Goal: Information Seeking & Learning: Learn about a topic

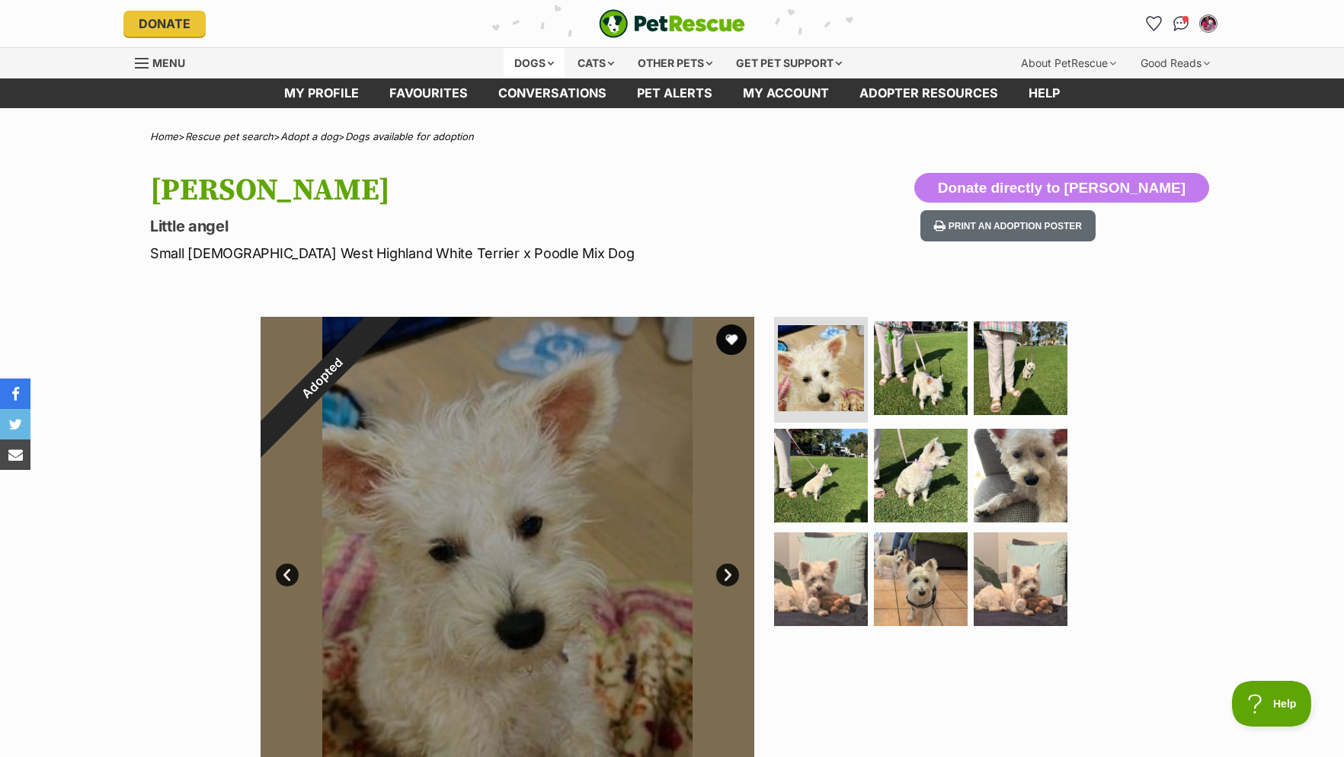
click at [539, 59] on div "Dogs" at bounding box center [534, 63] width 61 height 30
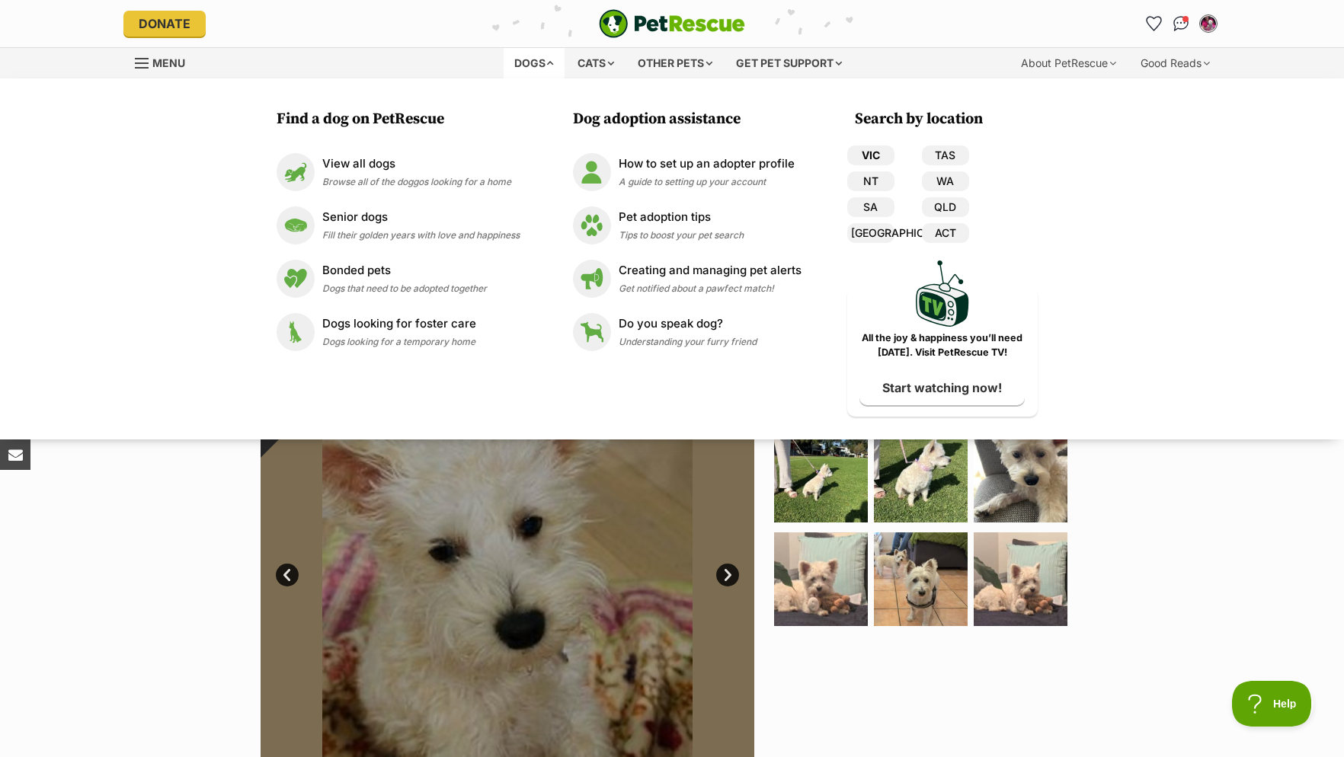
click at [869, 152] on link "VIC" at bounding box center [870, 156] width 47 height 20
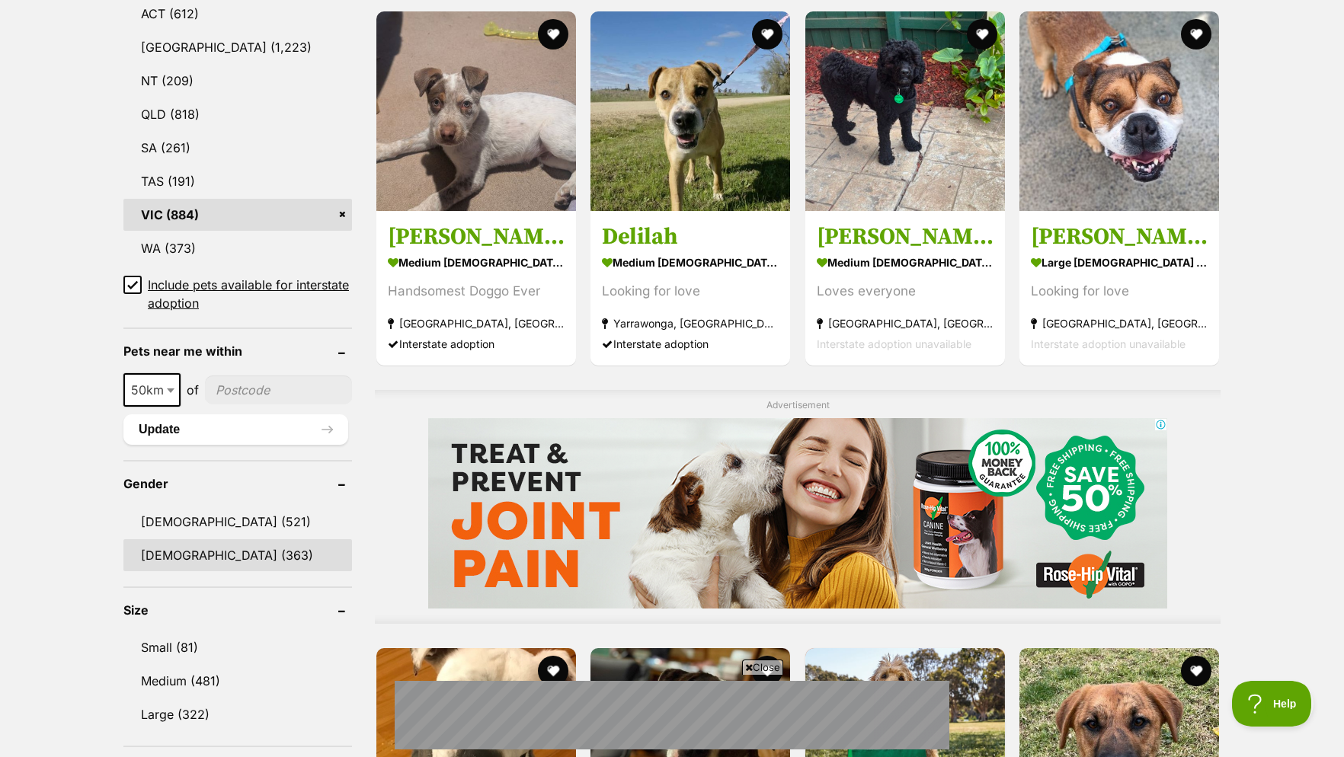
click at [199, 563] on link "[DEMOGRAPHIC_DATA] (363)" at bounding box center [237, 555] width 229 height 32
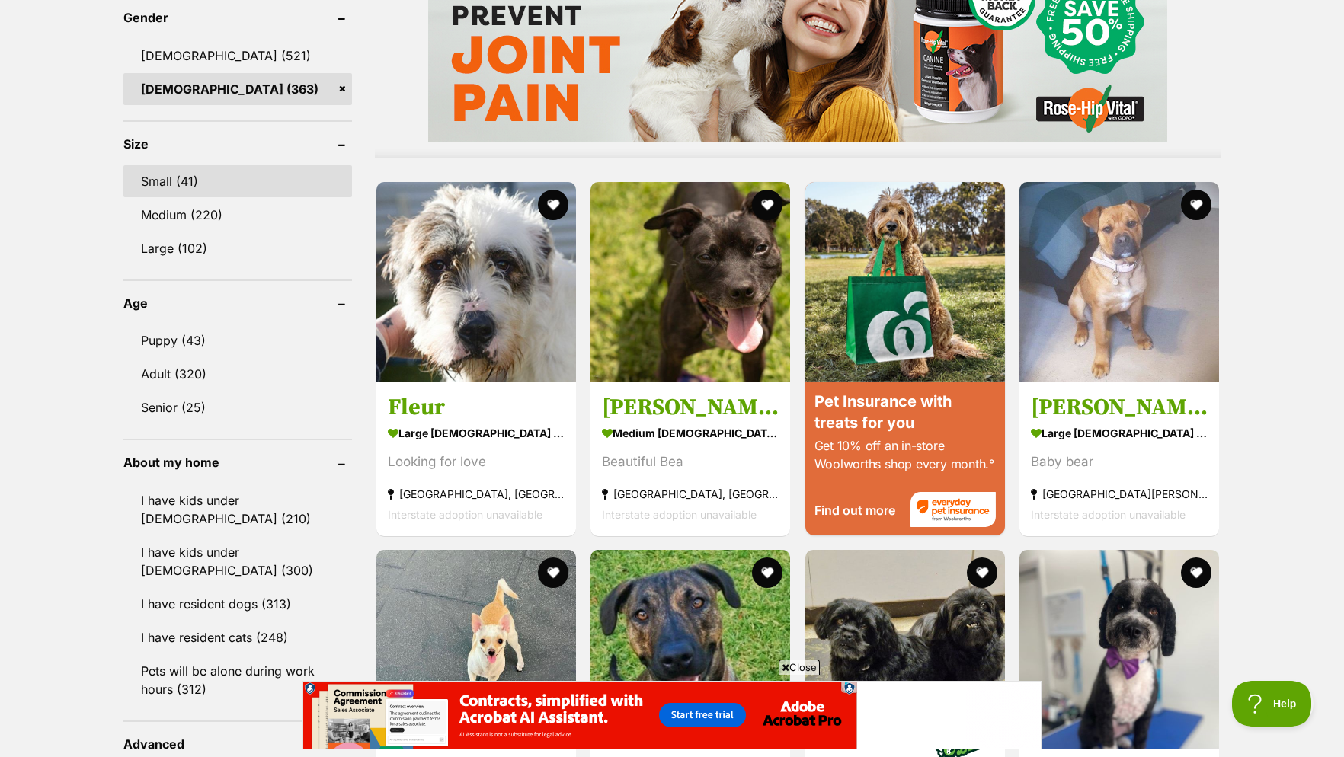
click at [181, 187] on link "Small (41)" at bounding box center [237, 181] width 229 height 32
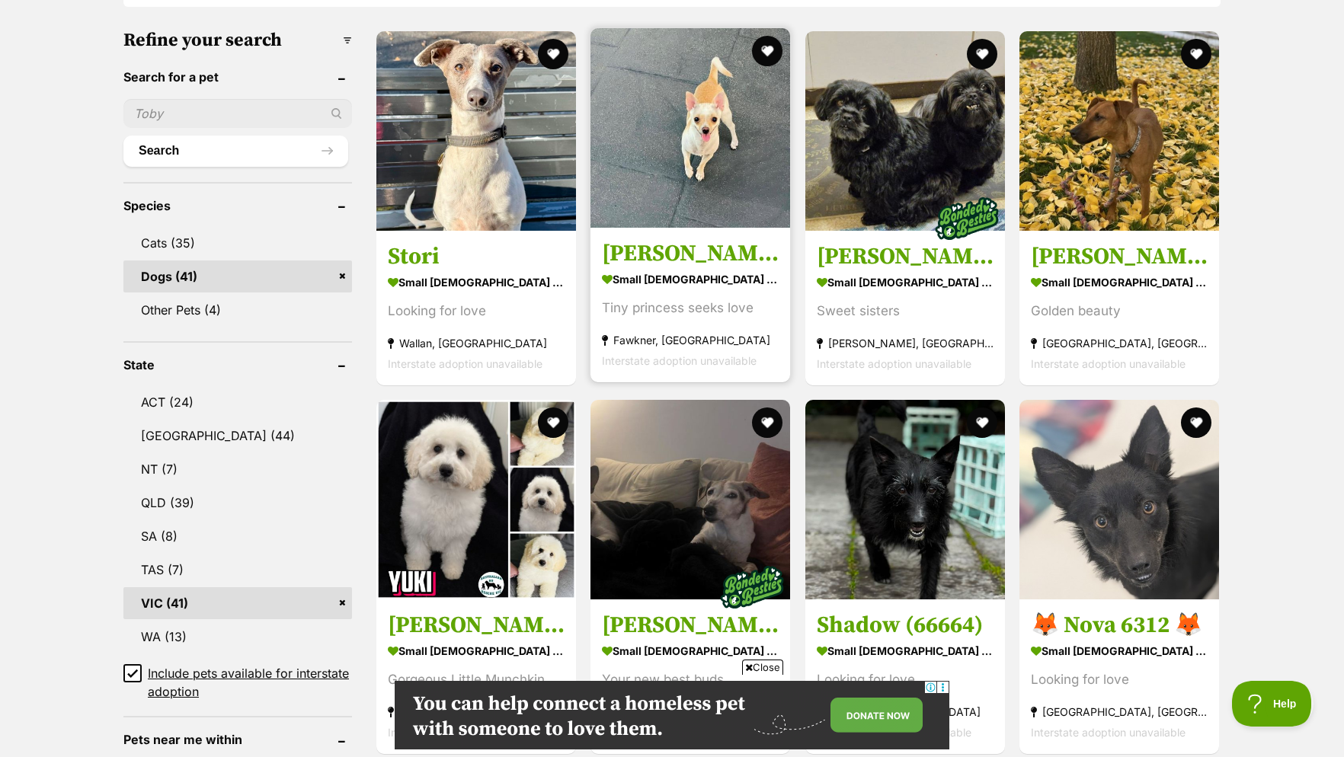
scroll to position [622, 0]
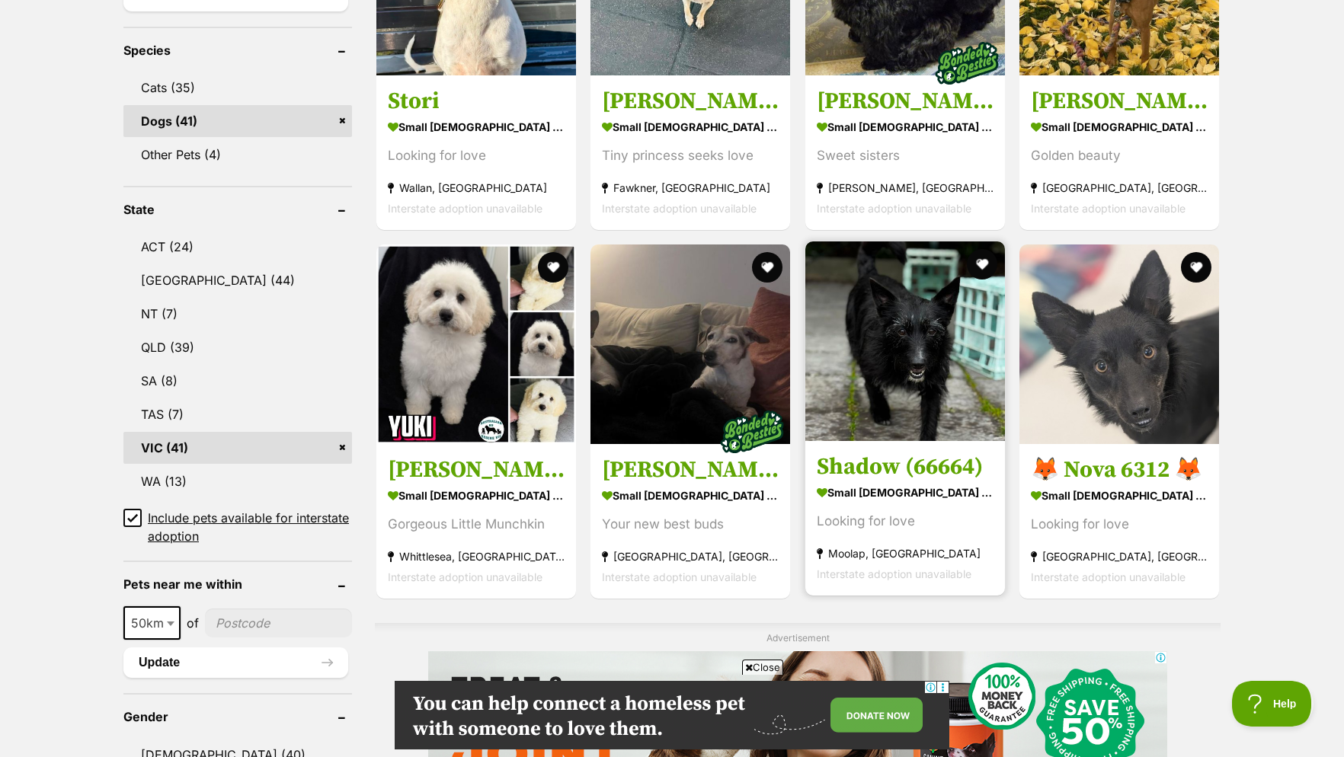
click at [862, 478] on h3 "Shadow (66664)" at bounding box center [905, 467] width 177 height 29
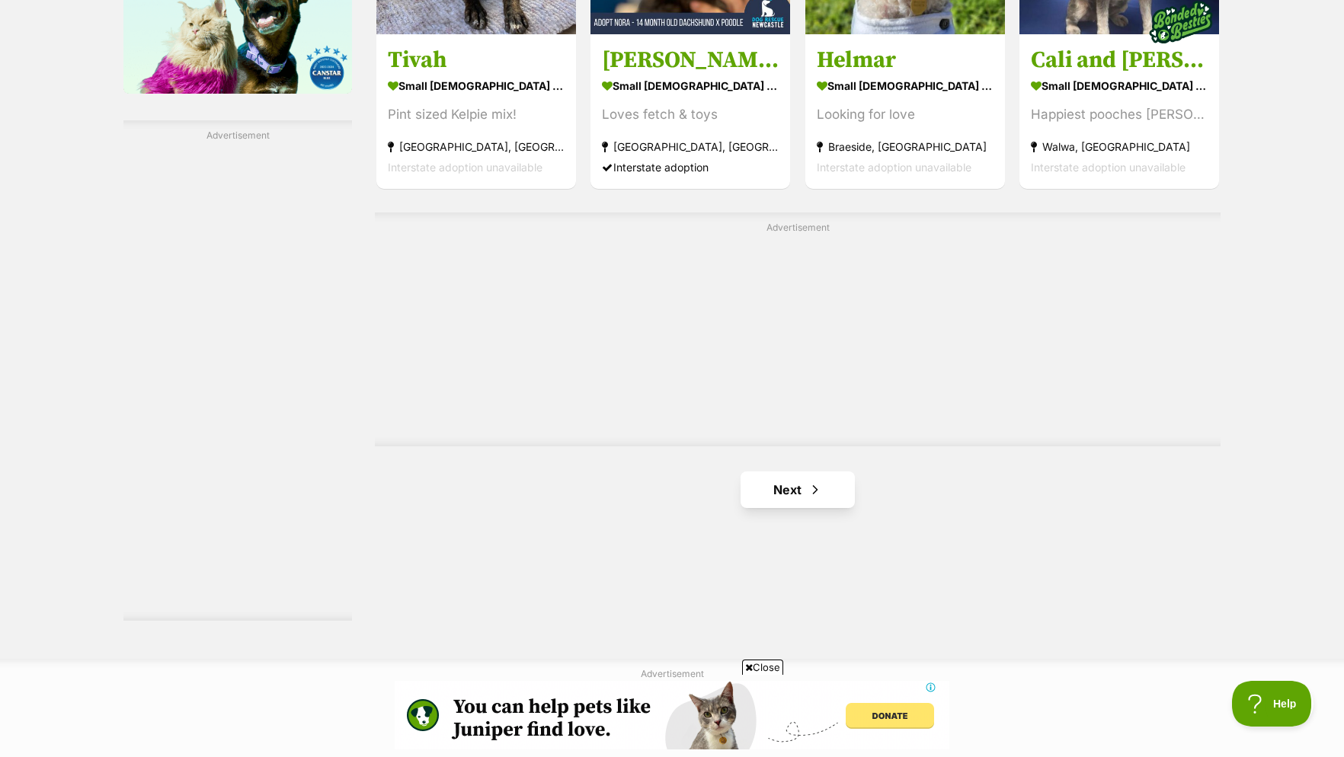
scroll to position [0, 0]
click at [815, 499] on span "Next page" at bounding box center [815, 490] width 15 height 18
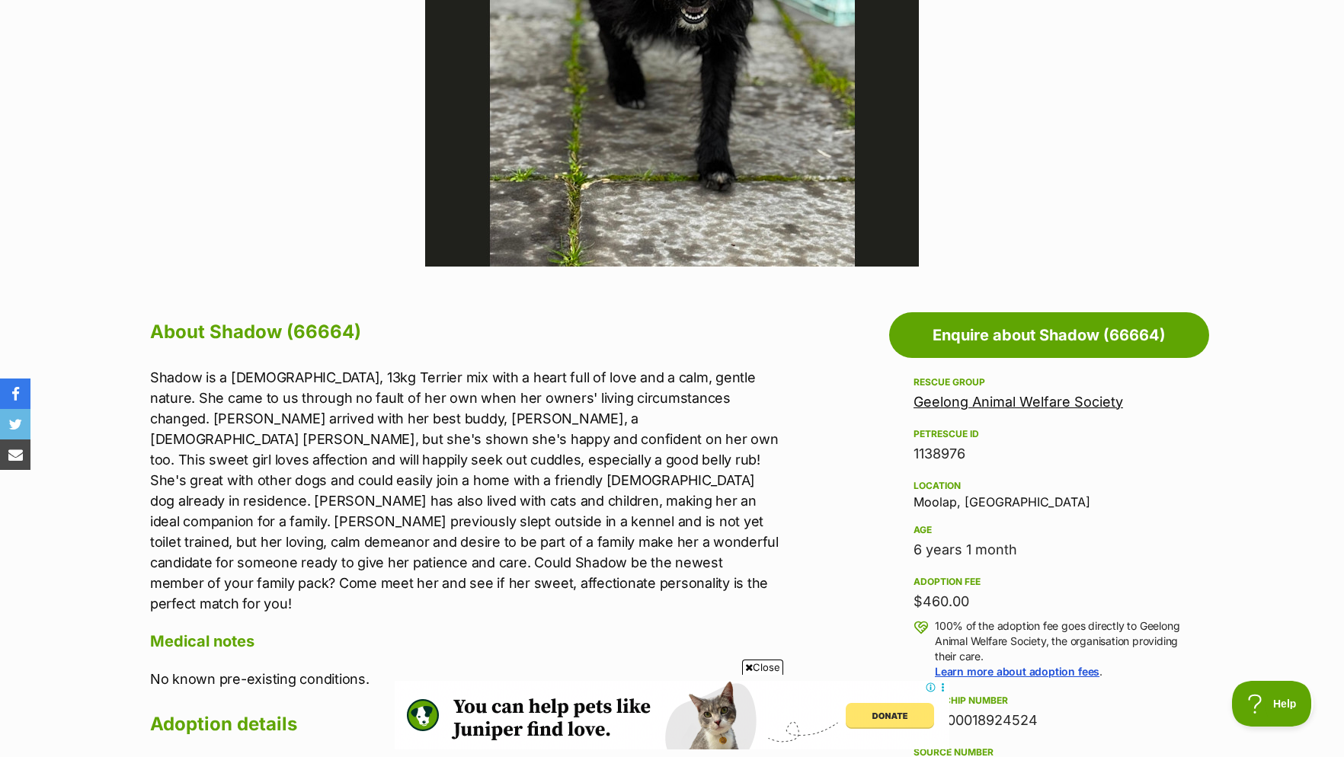
scroll to position [311, 0]
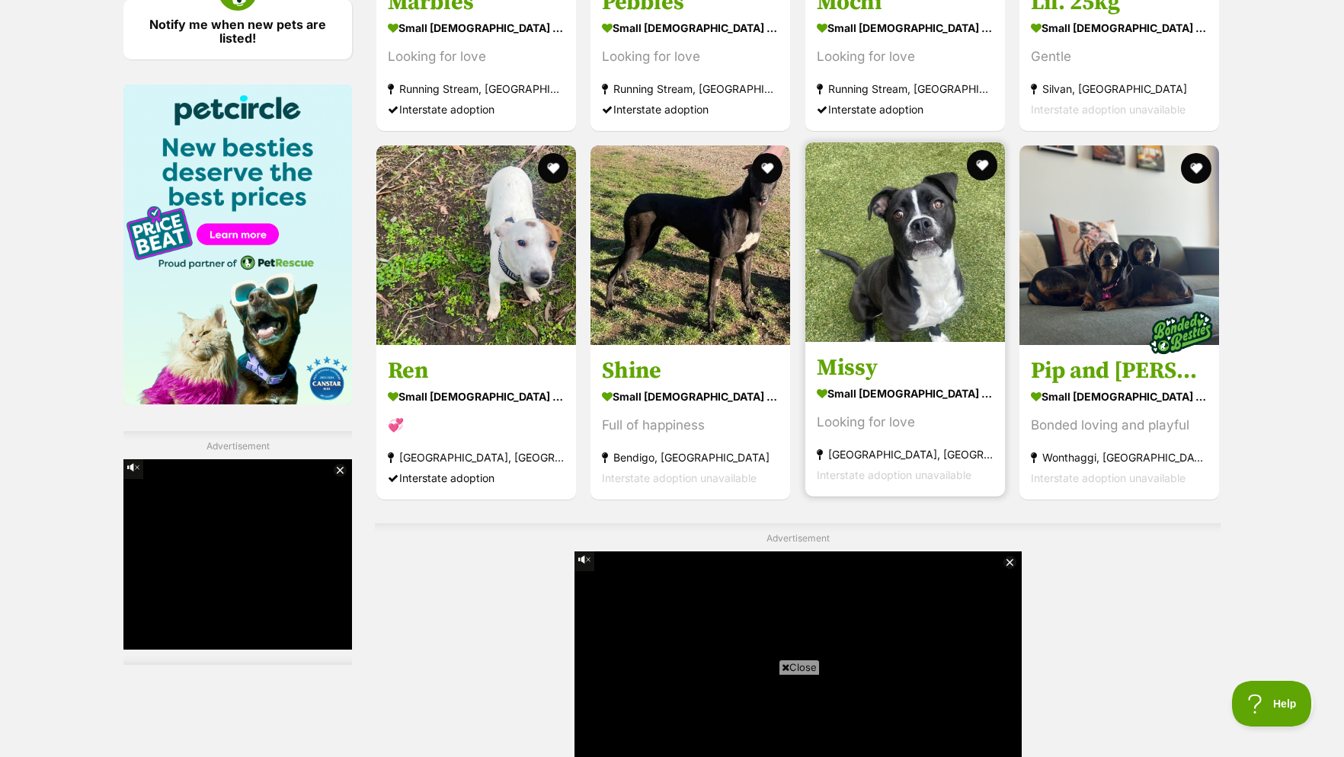
scroll to position [2564, 0]
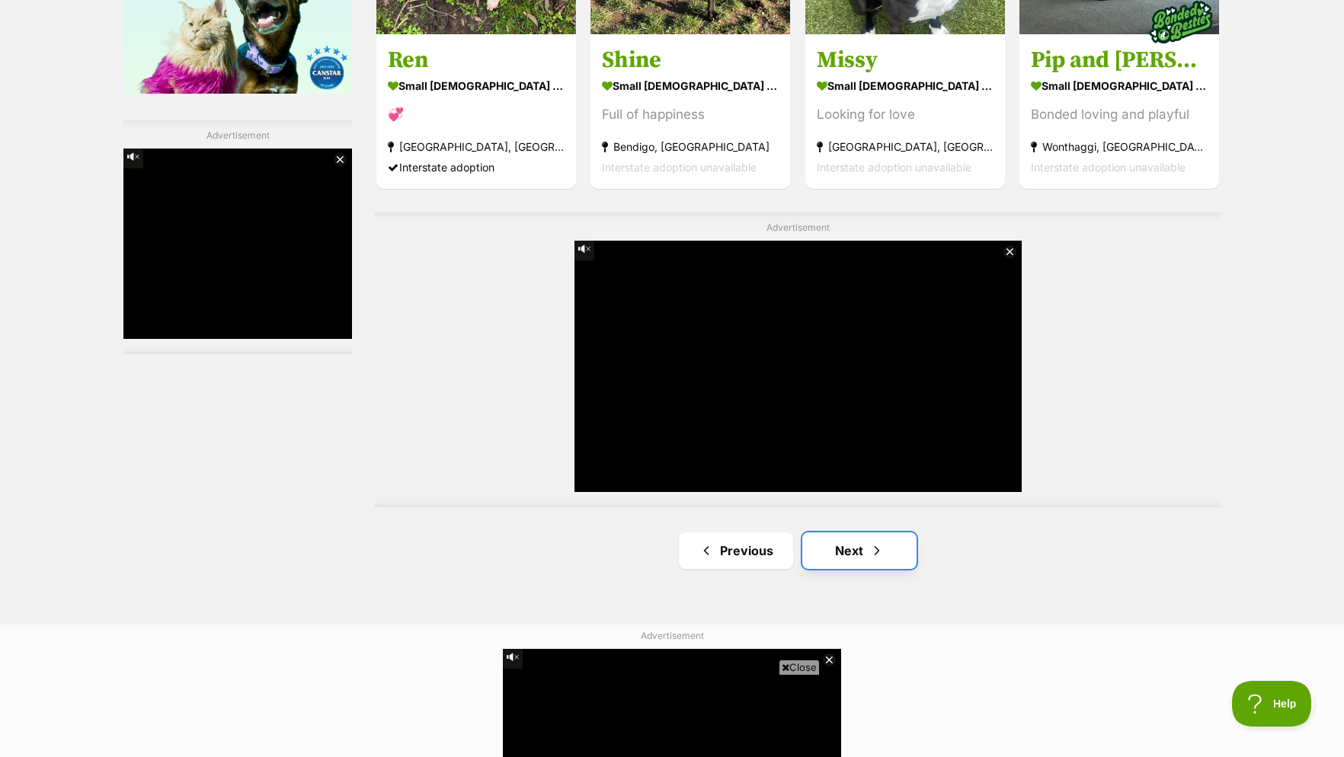
click at [869, 559] on span "Next page" at bounding box center [876, 551] width 15 height 18
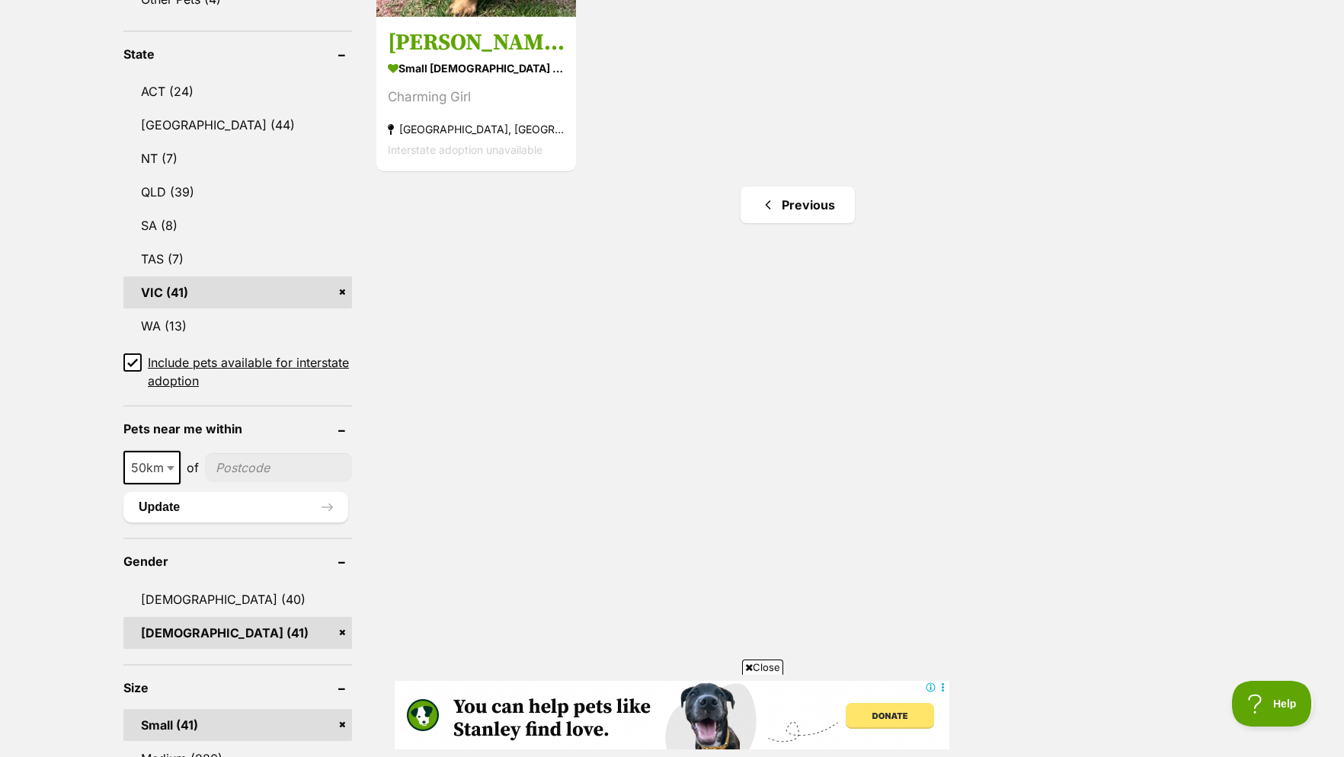
scroll to position [466, 0]
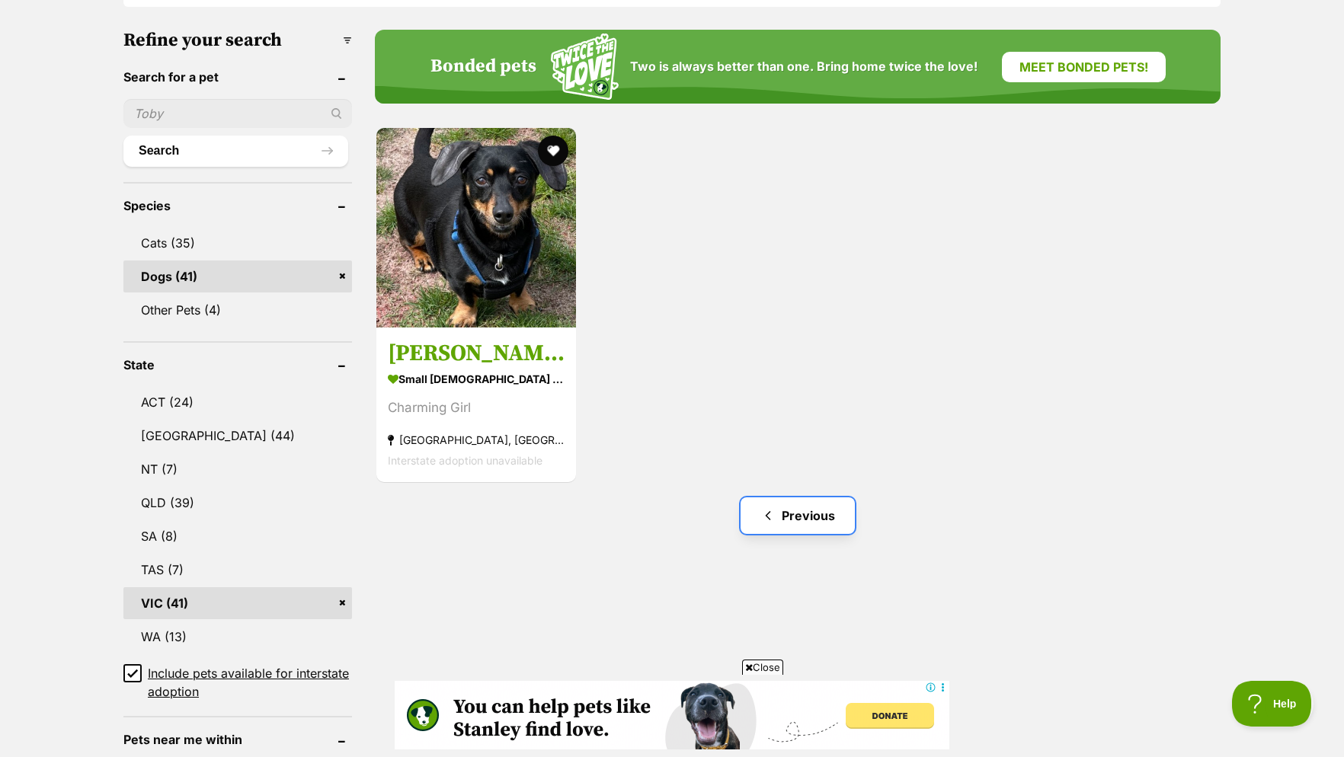
click at [811, 524] on link "Previous" at bounding box center [798, 515] width 114 height 37
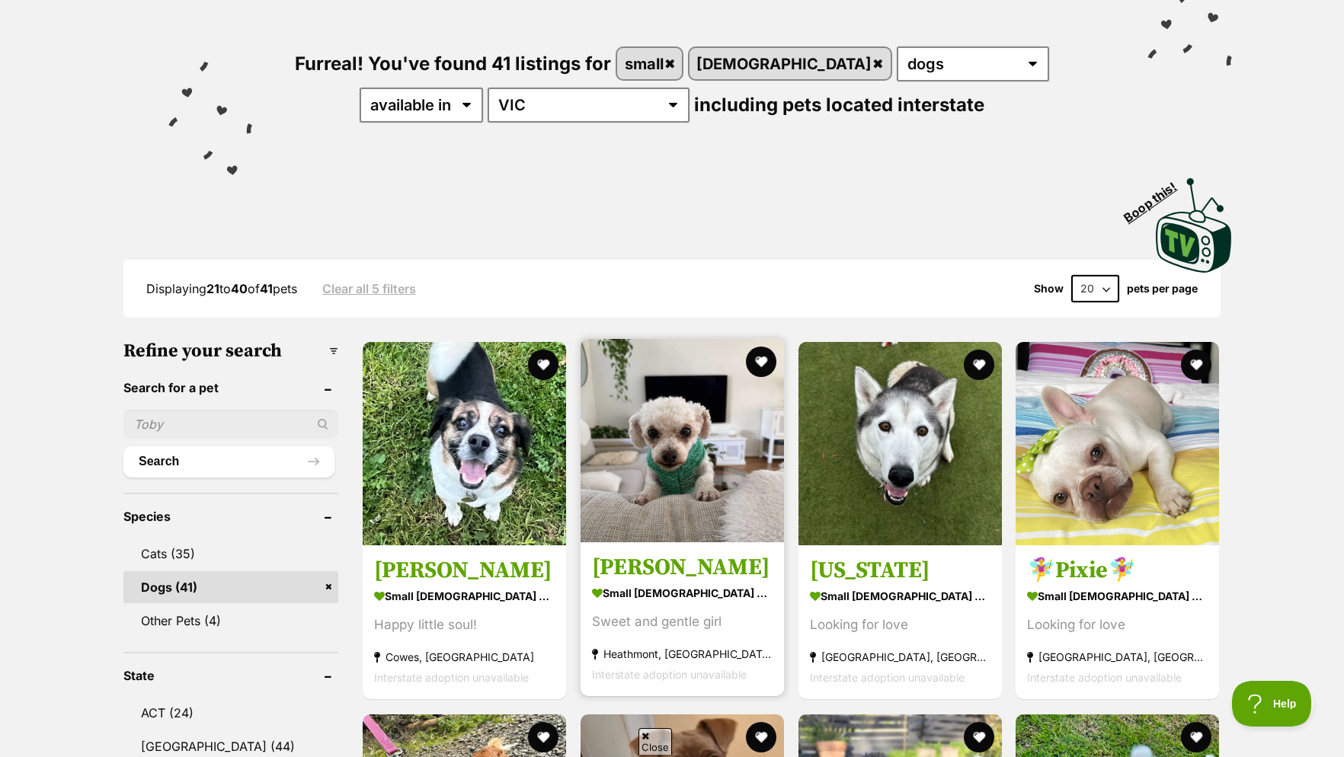
click at [697, 446] on img at bounding box center [682, 440] width 203 height 203
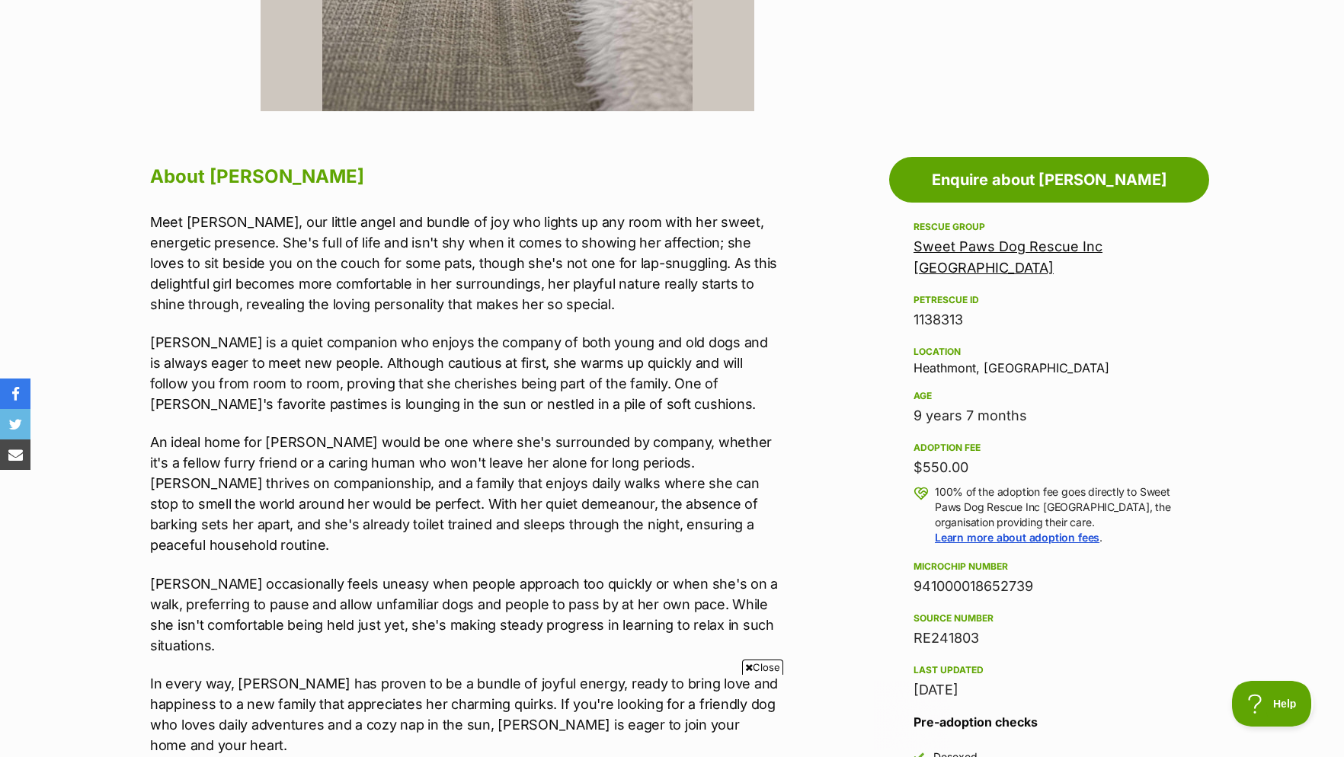
scroll to position [1088, 0]
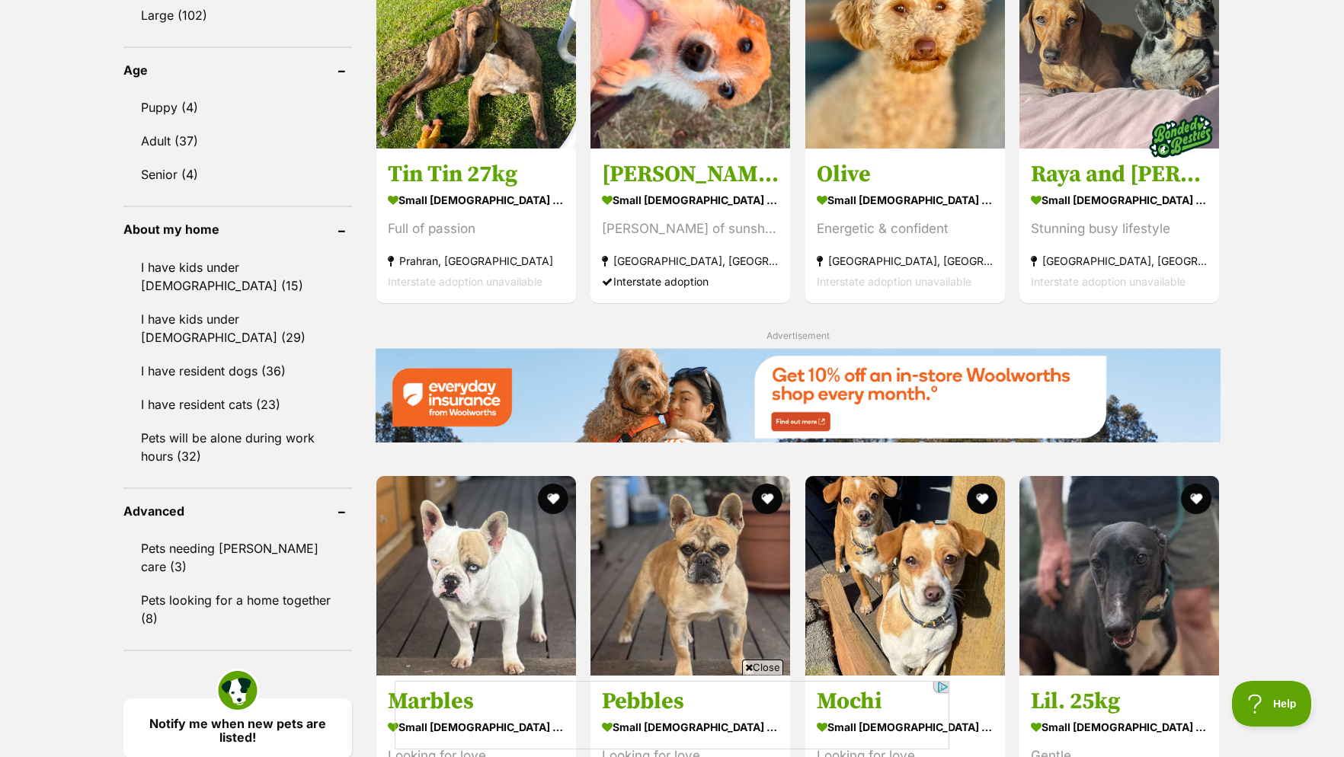
scroll to position [1865, 0]
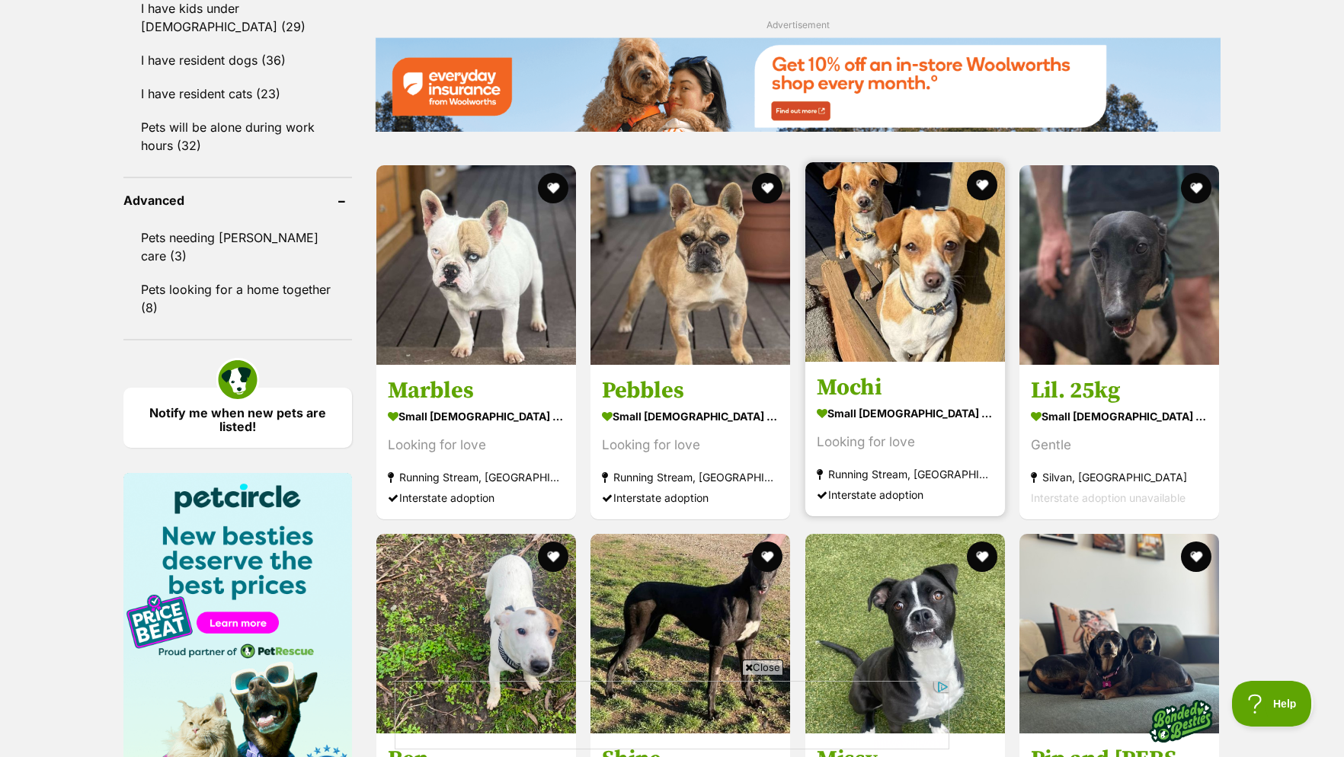
click at [931, 402] on h3 "Mochi" at bounding box center [905, 387] width 177 height 29
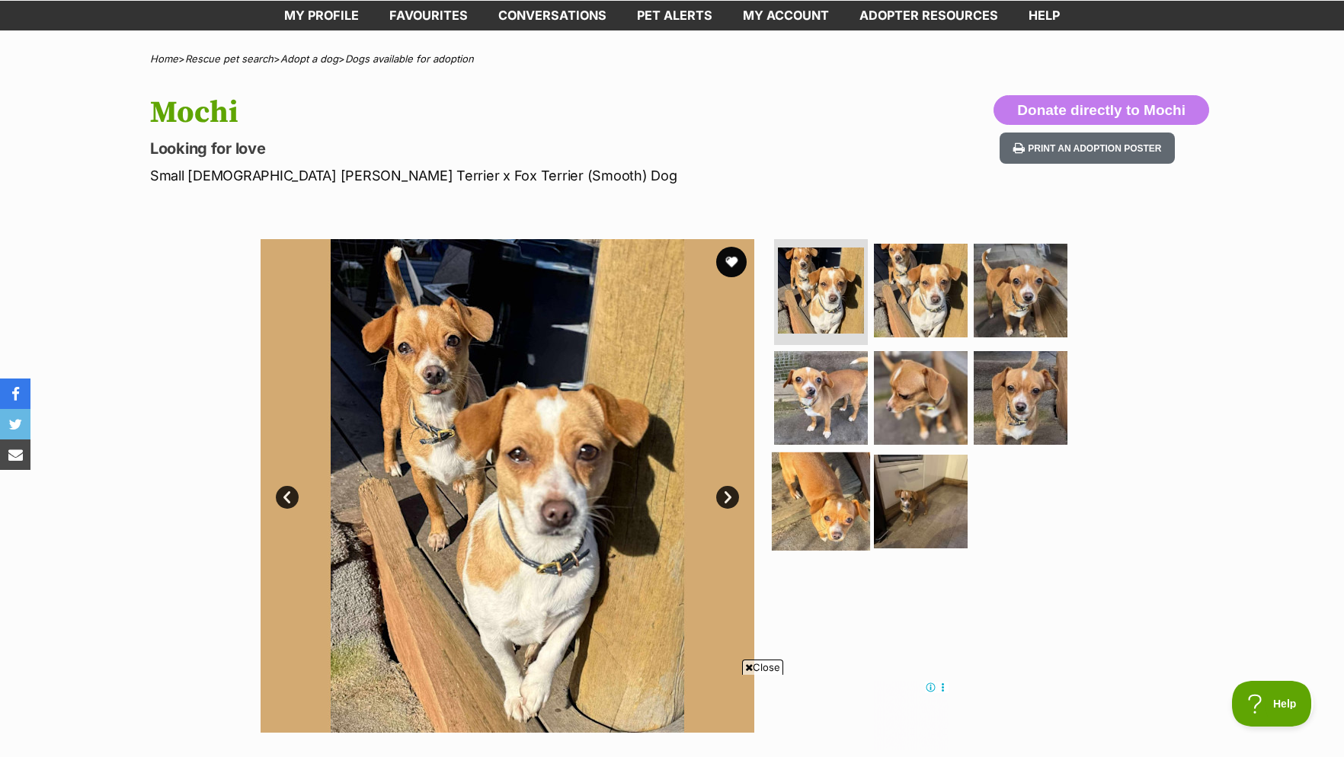
click at [827, 482] on img at bounding box center [821, 502] width 98 height 98
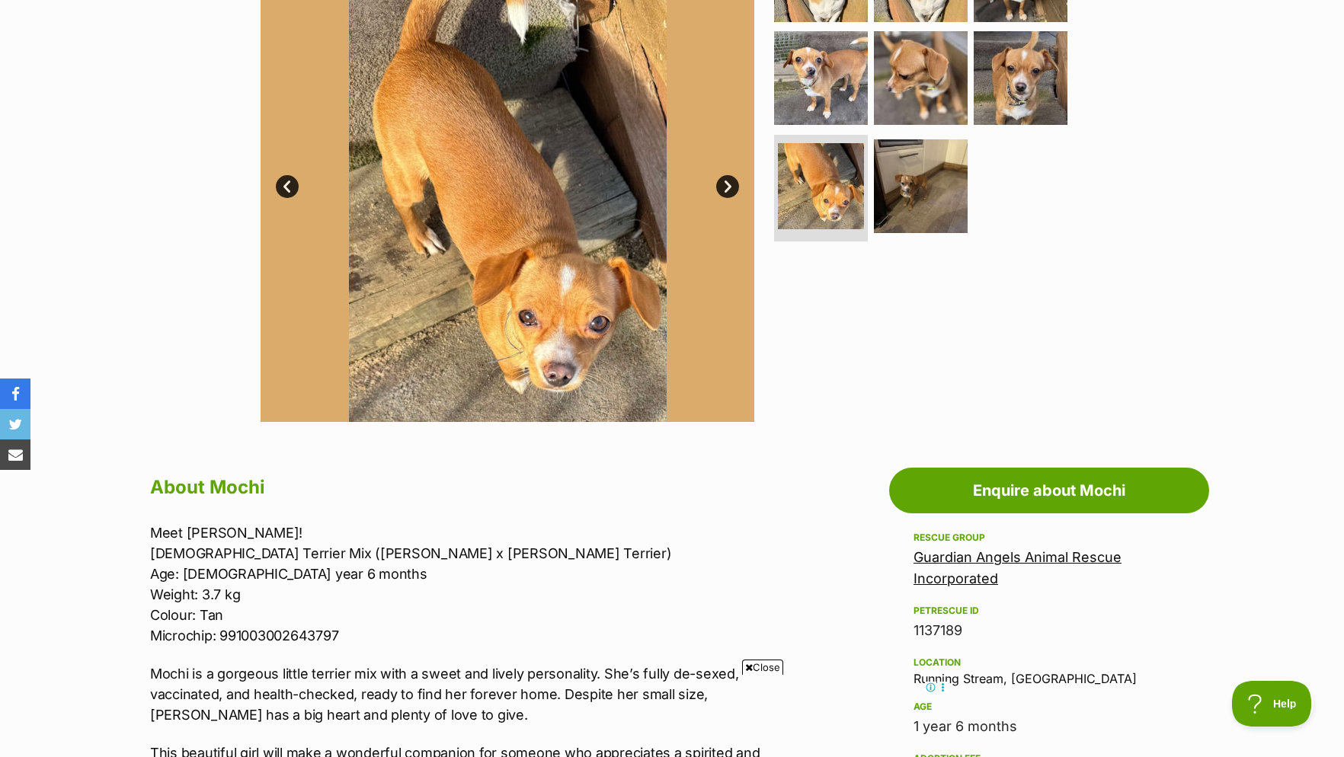
scroll to position [155, 0]
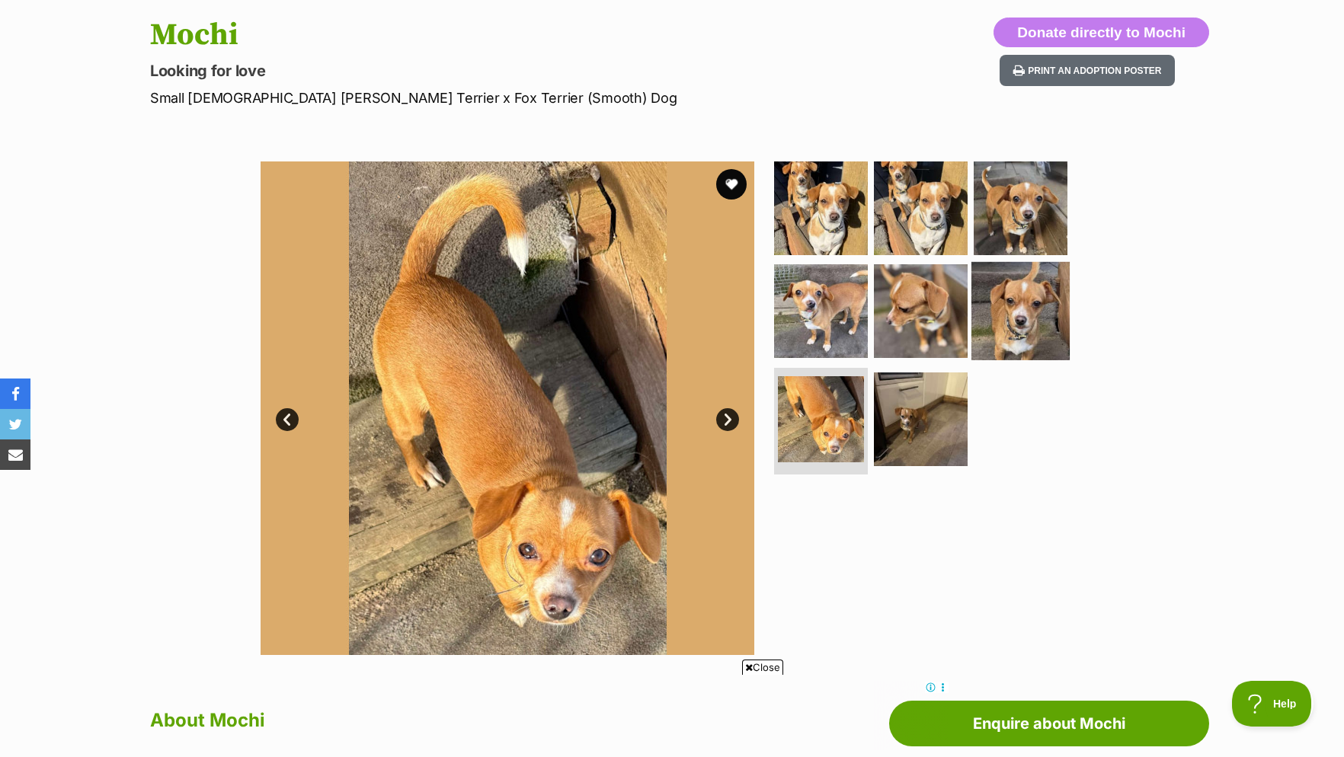
click at [977, 308] on img at bounding box center [1020, 311] width 98 height 98
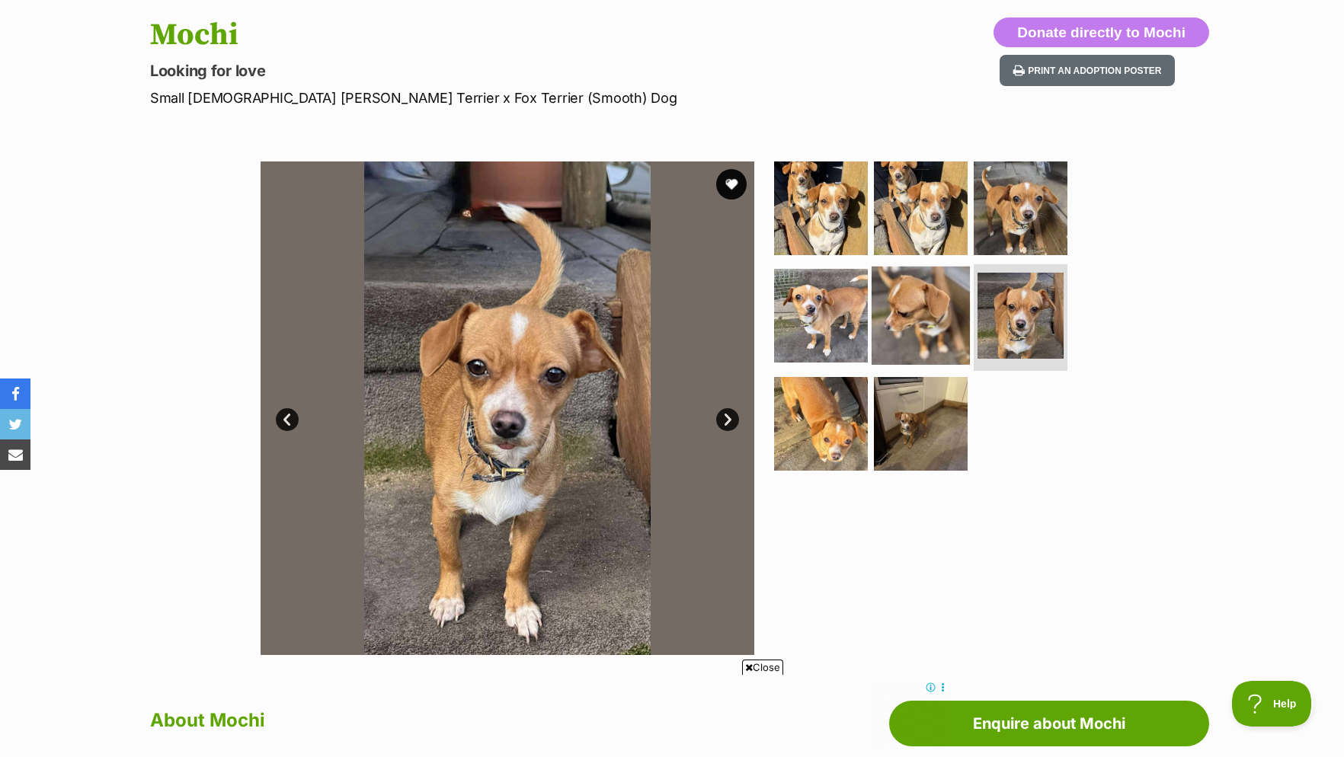
click at [933, 325] on img at bounding box center [921, 316] width 98 height 98
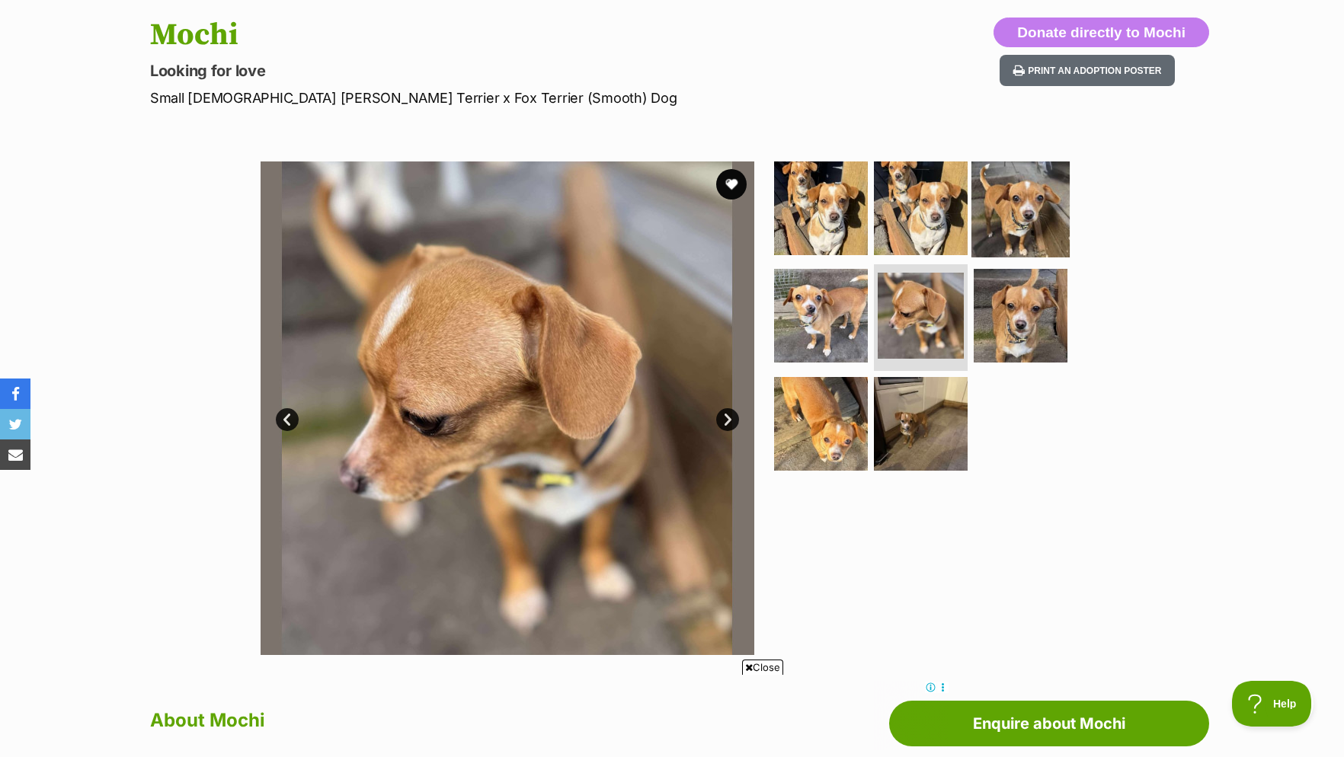
click at [984, 229] on img at bounding box center [1020, 207] width 98 height 98
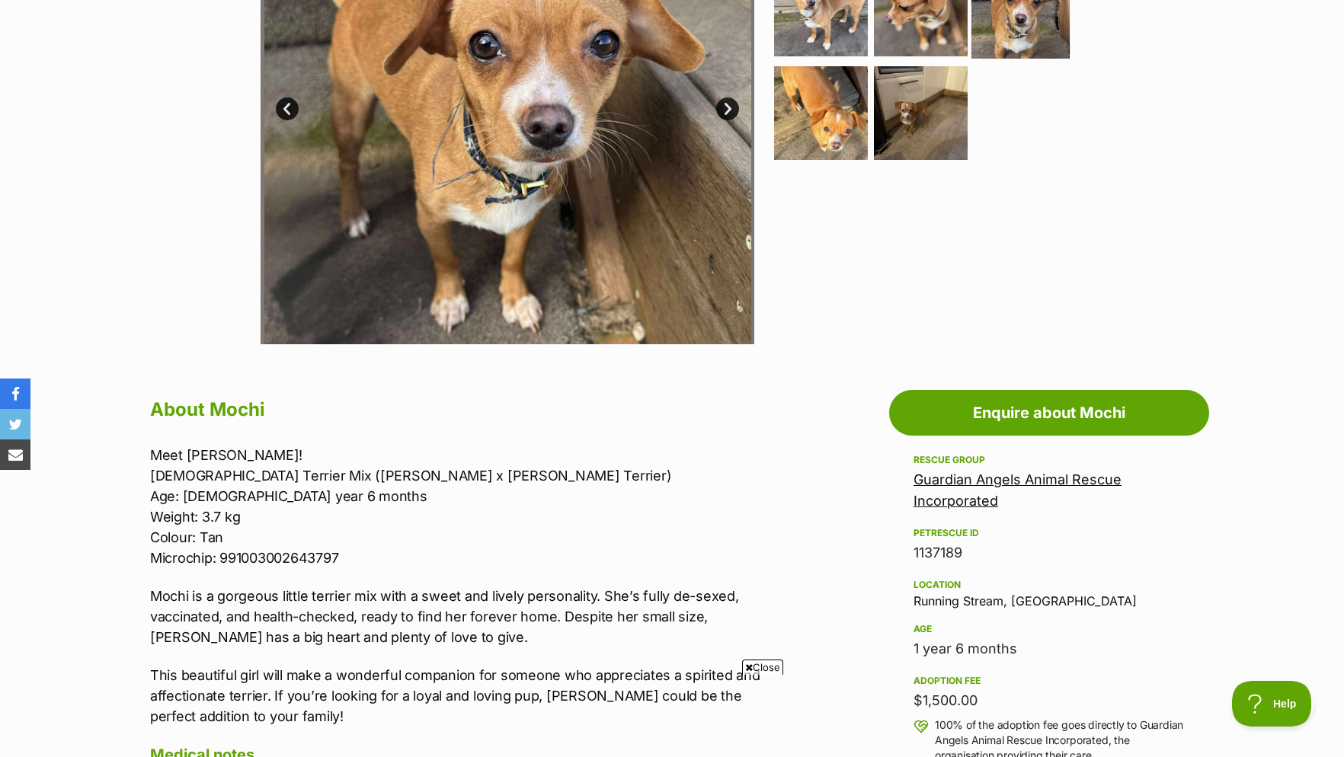
scroll to position [0, 0]
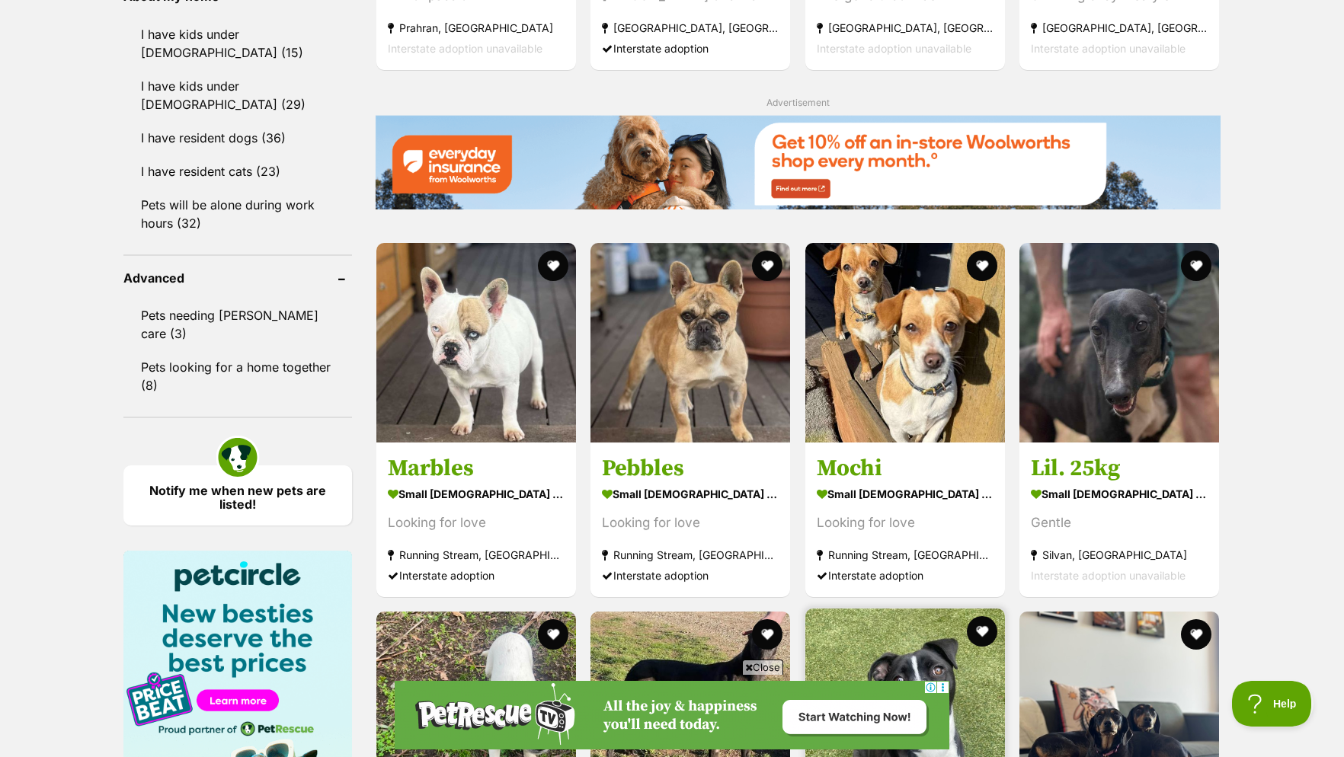
click at [942, 609] on img at bounding box center [905, 709] width 200 height 200
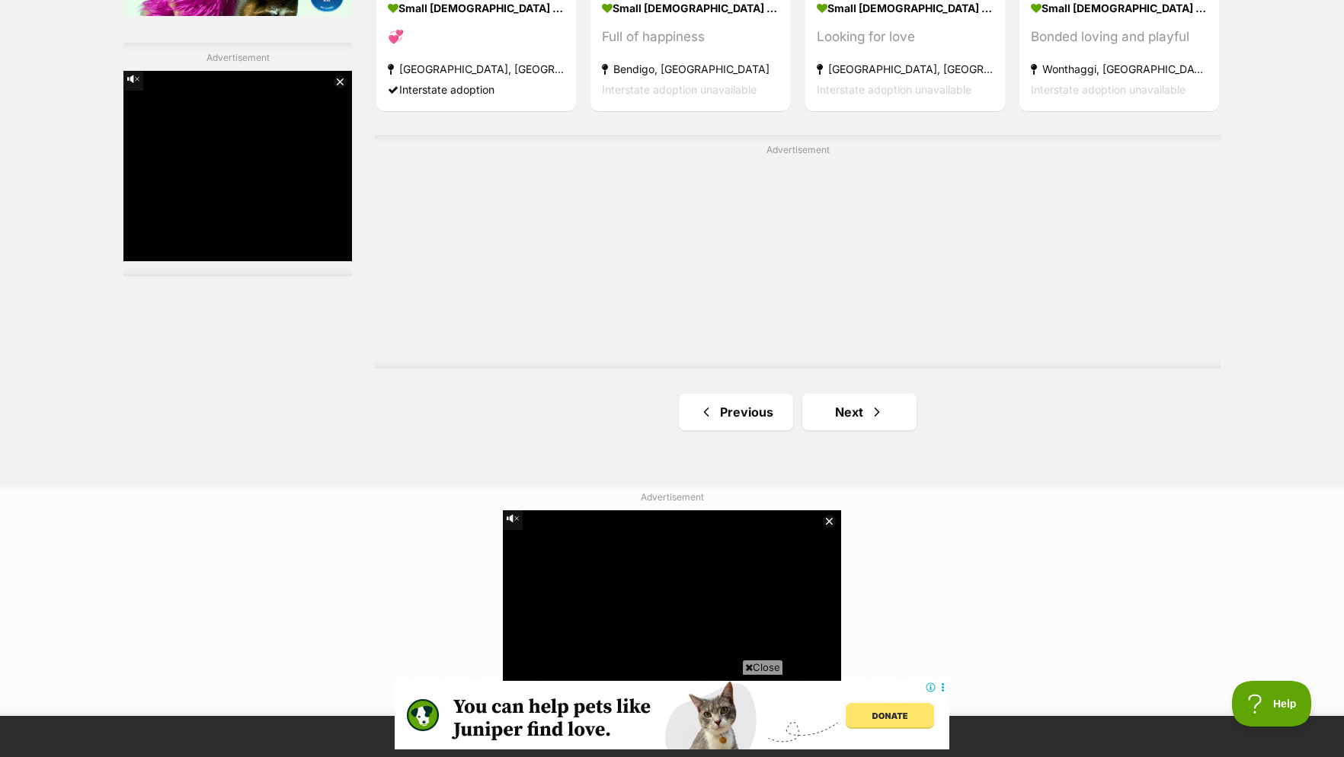
scroll to position [2409, 0]
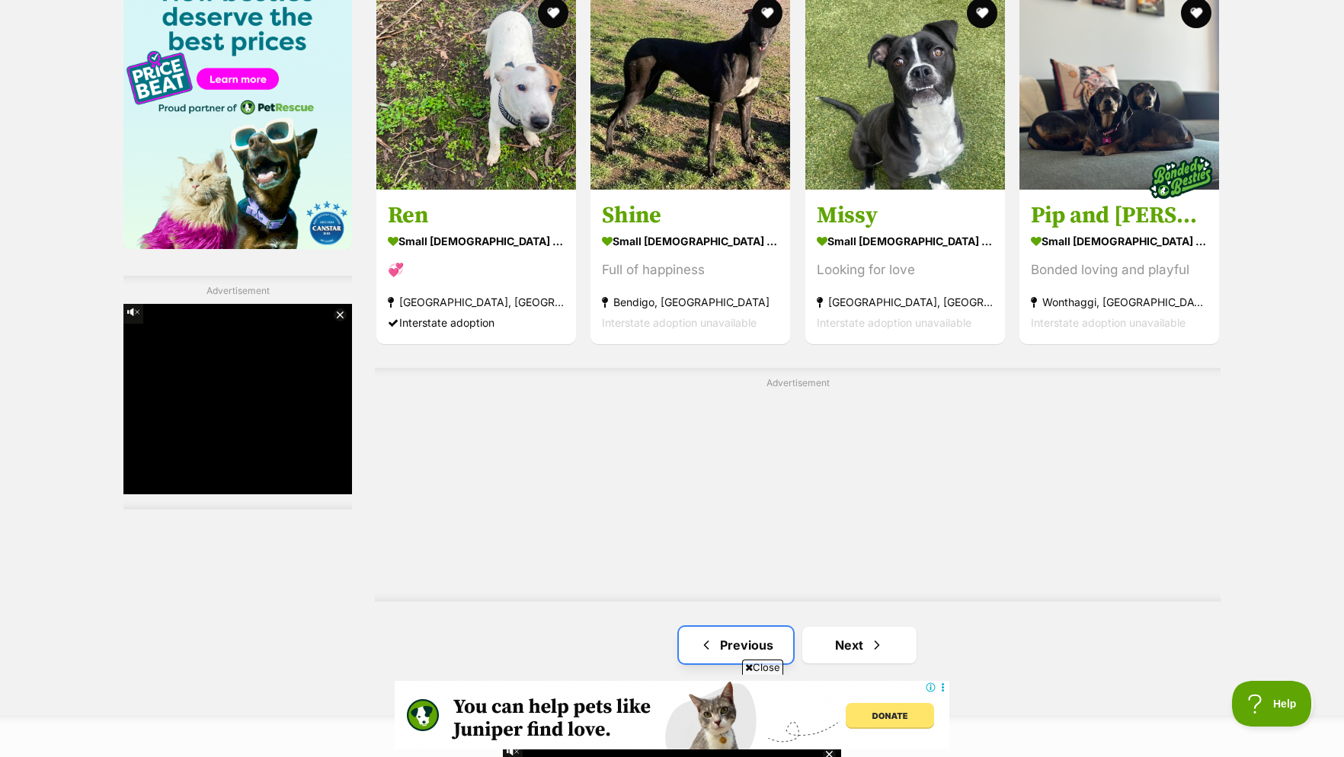
click at [749, 627] on link "Previous" at bounding box center [736, 645] width 114 height 37
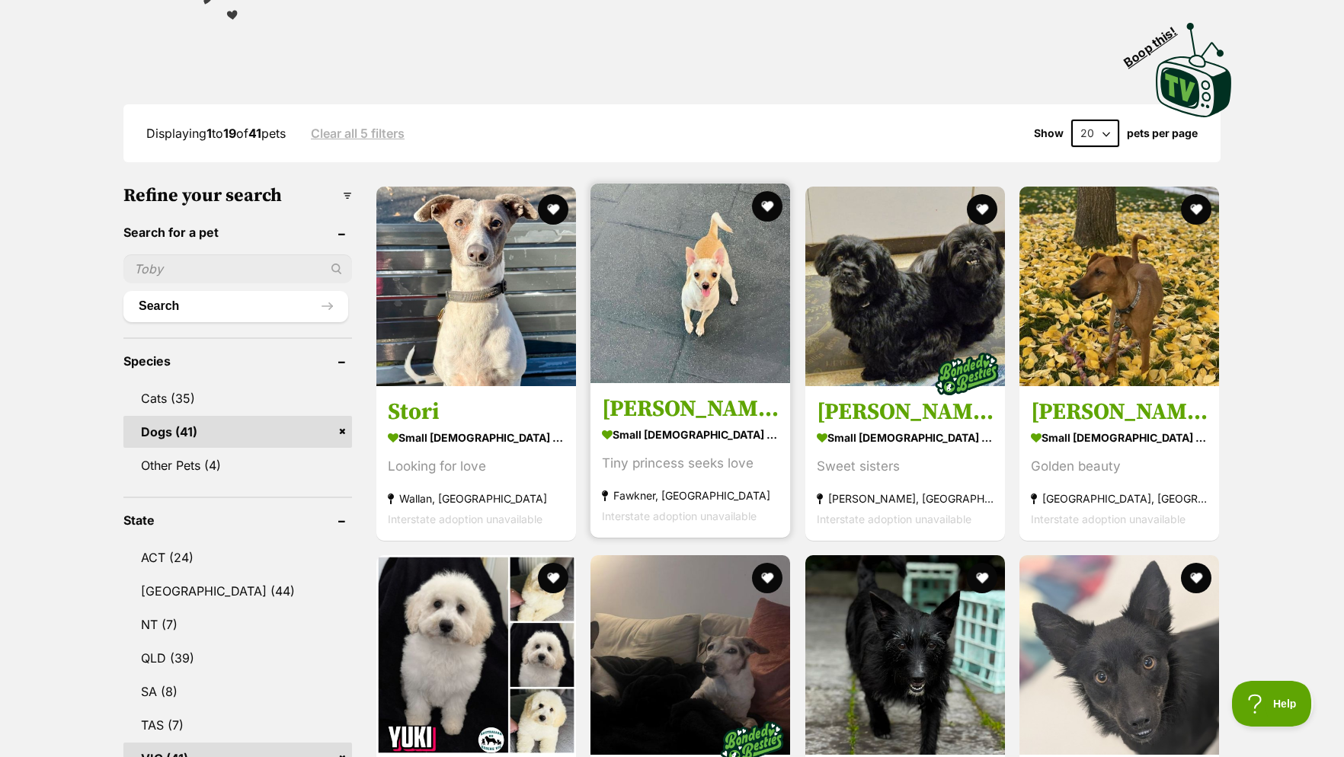
click at [677, 292] on img at bounding box center [690, 284] width 200 height 200
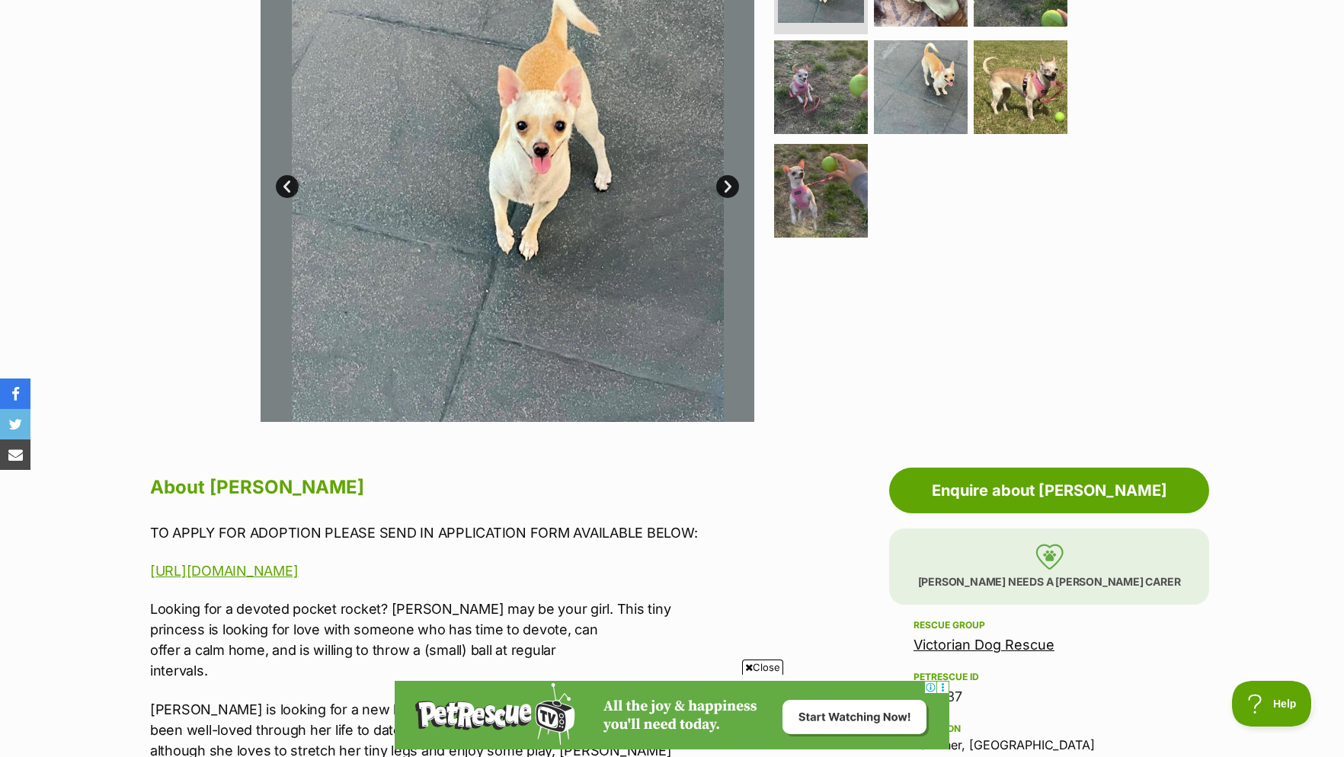
scroll to position [78, 0]
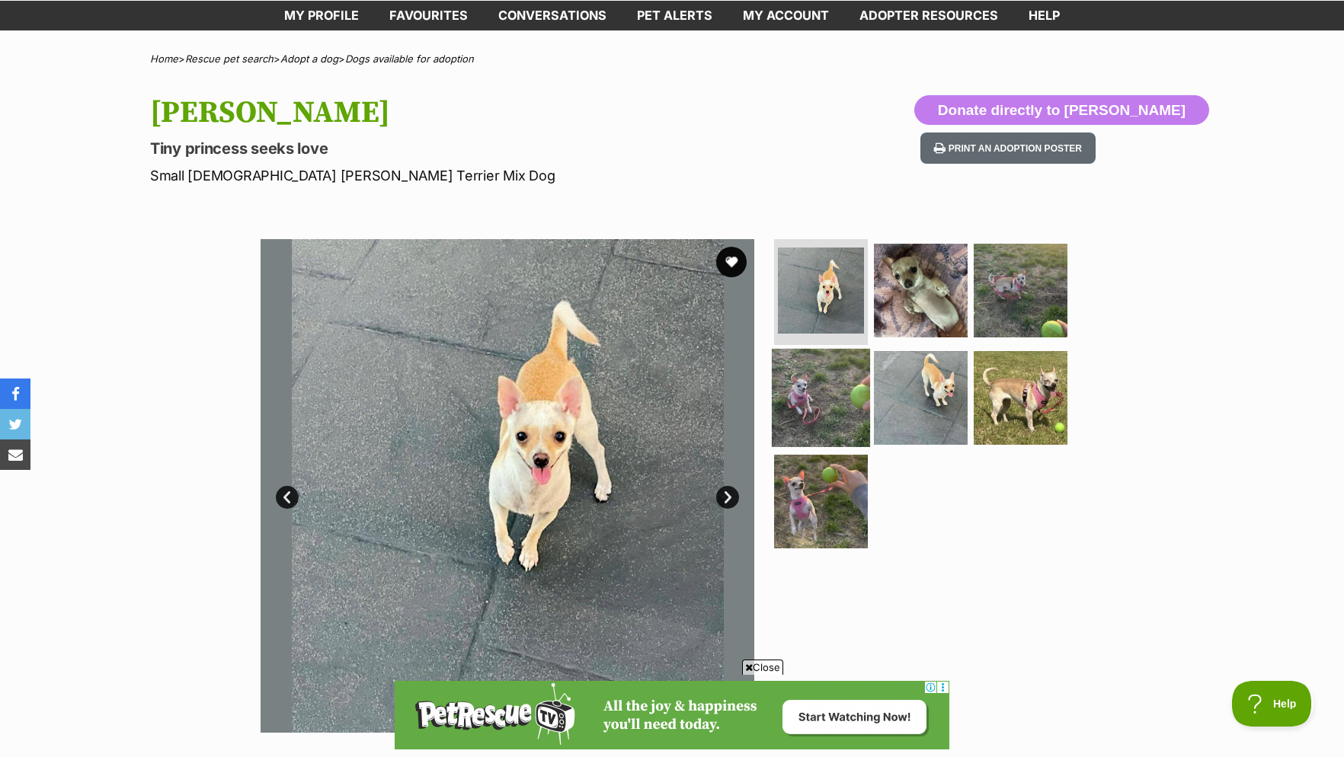
click at [812, 391] on img at bounding box center [821, 398] width 98 height 98
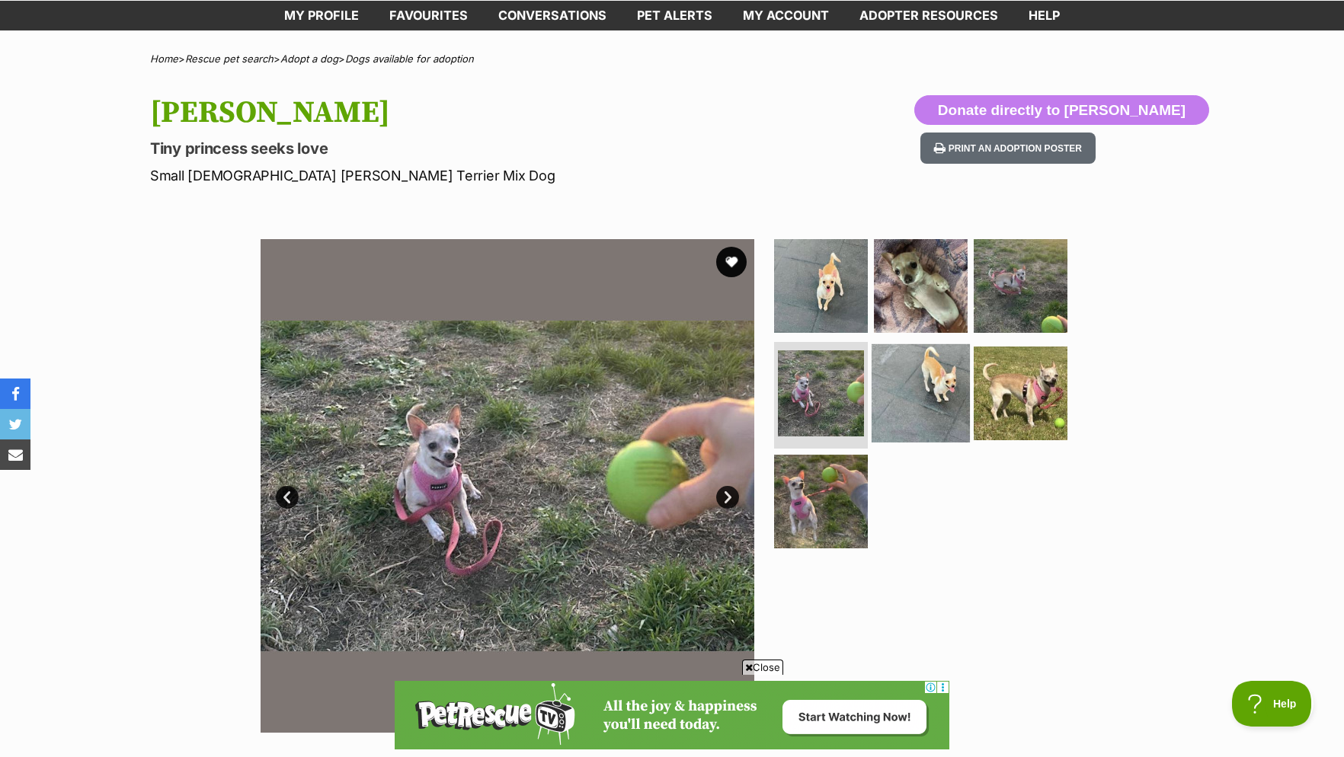
click at [911, 389] on img at bounding box center [921, 393] width 98 height 98
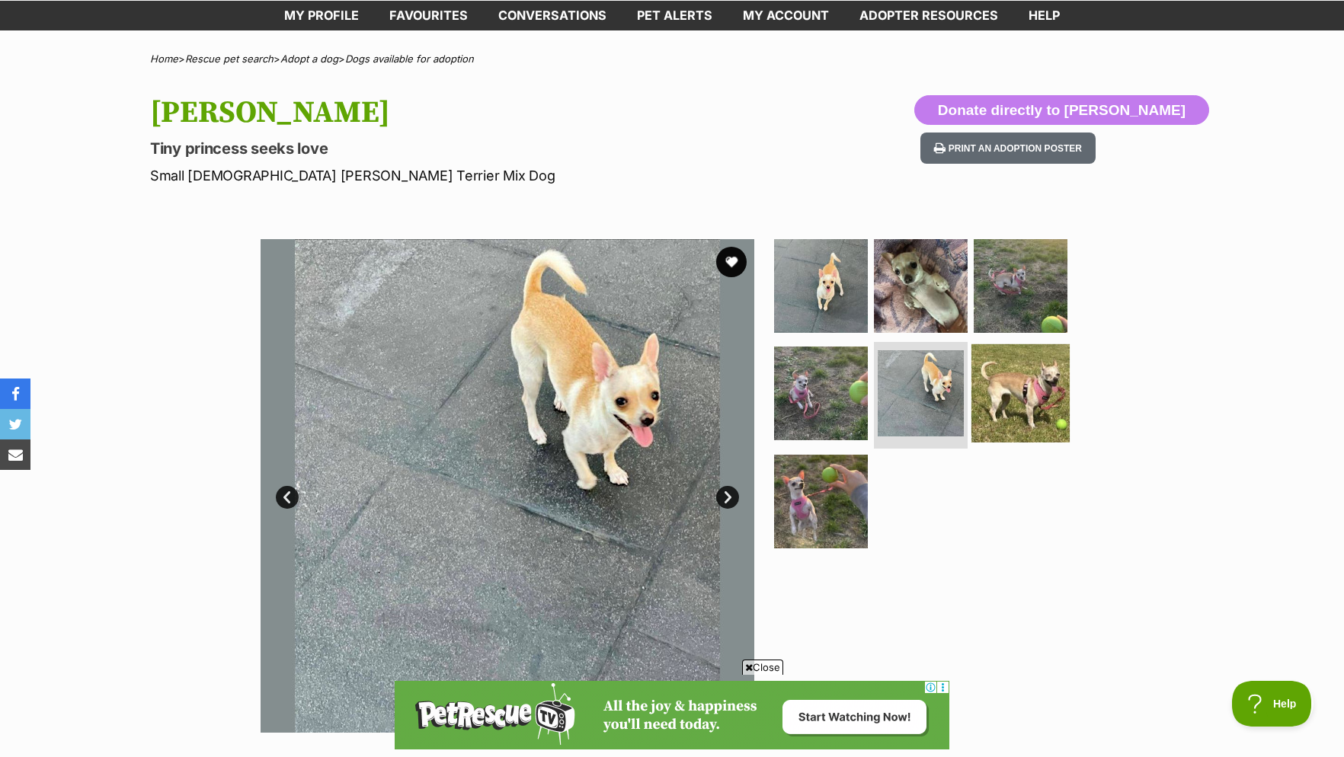
click at [996, 376] on img at bounding box center [1020, 393] width 98 height 98
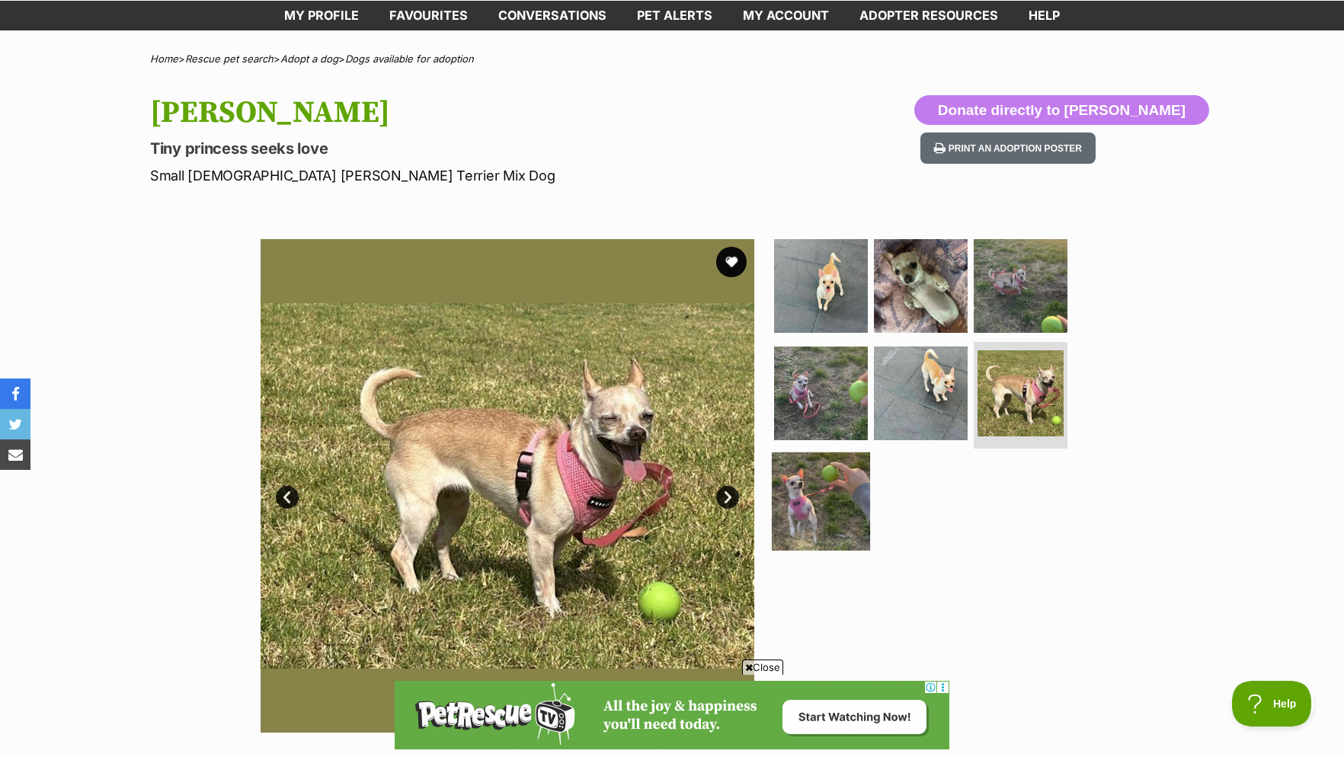
click at [830, 481] on img at bounding box center [821, 502] width 98 height 98
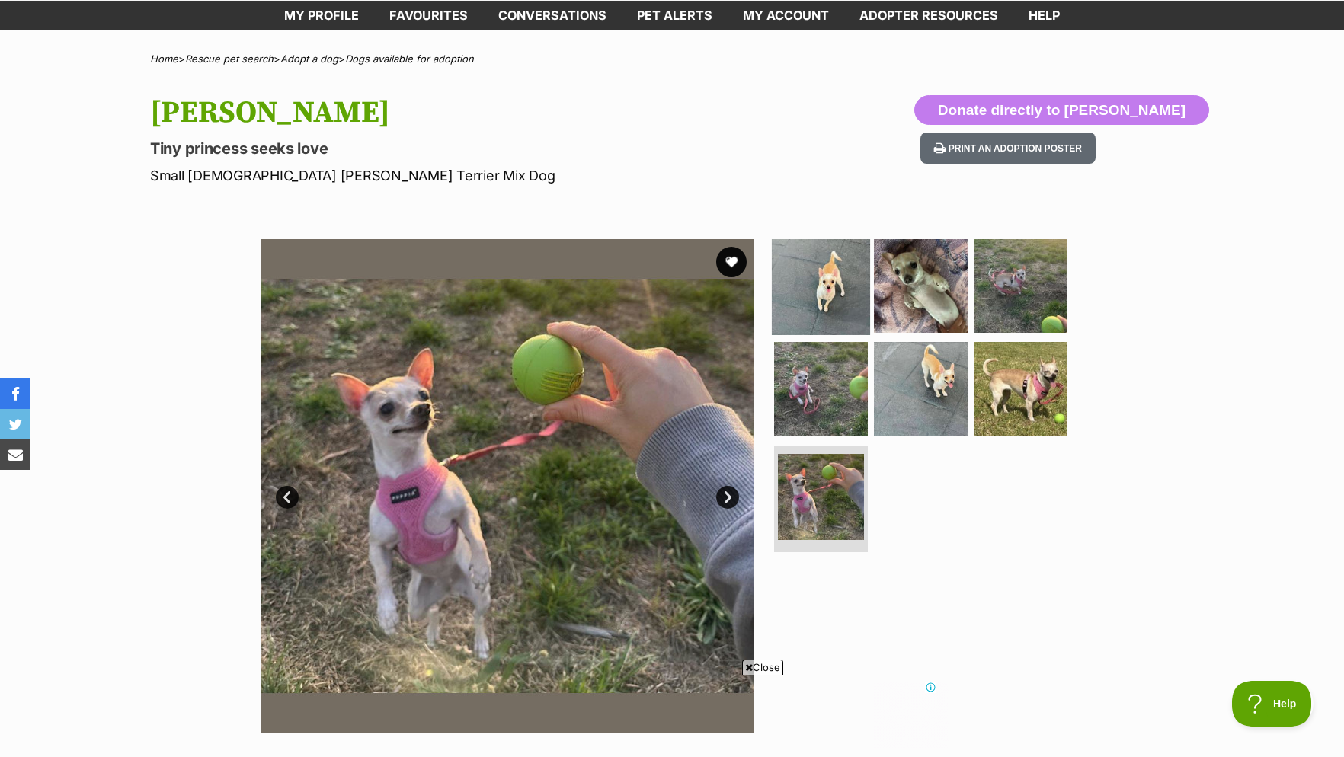
scroll to position [0, 0]
click at [916, 301] on img at bounding box center [921, 285] width 98 height 98
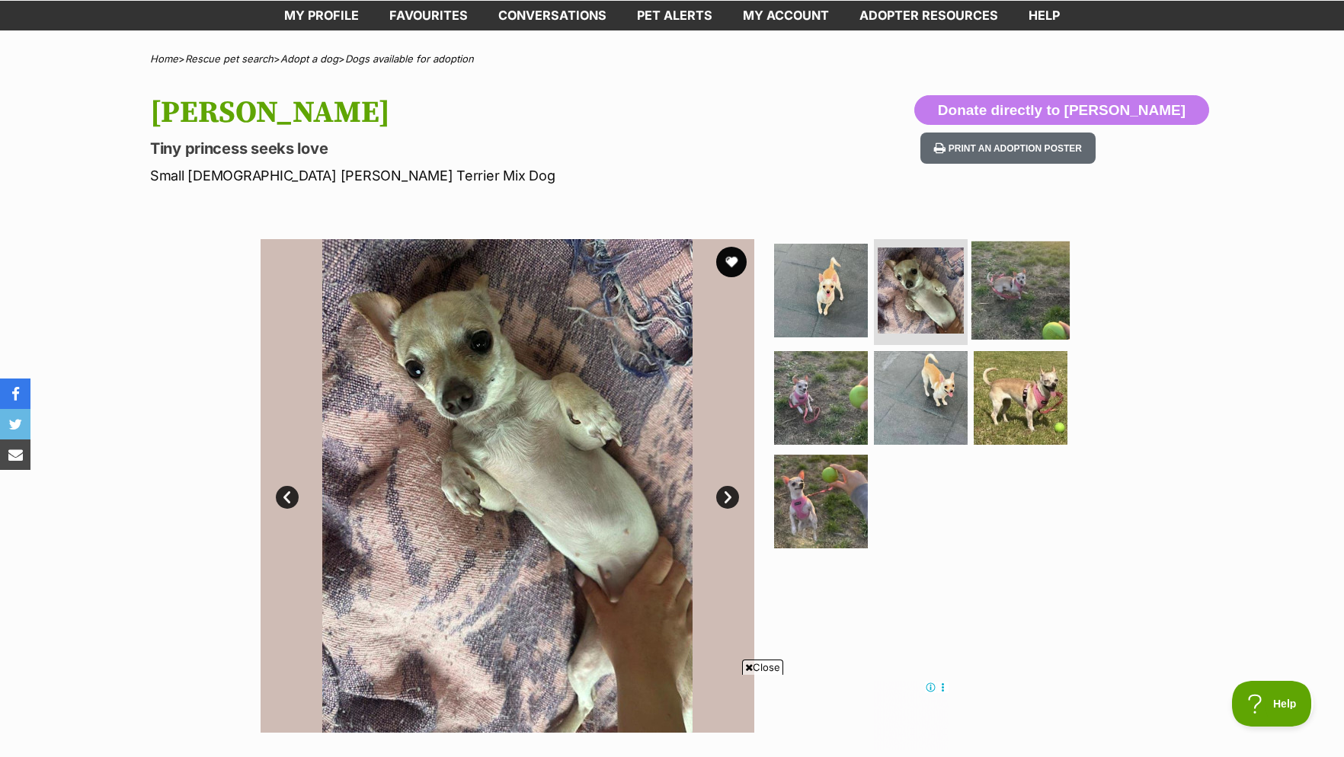
click at [1012, 302] on img at bounding box center [1020, 290] width 98 height 98
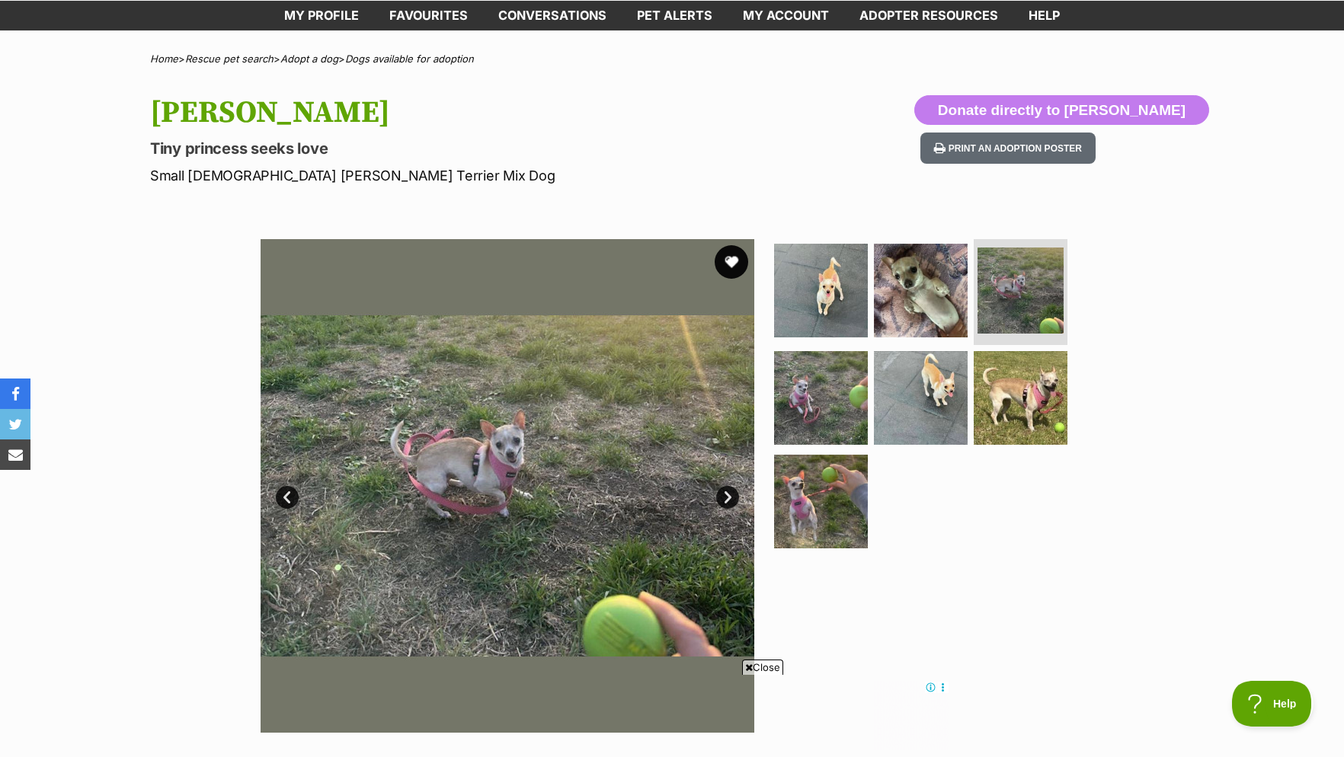
click at [731, 273] on button "favourite" at bounding box center [732, 262] width 34 height 34
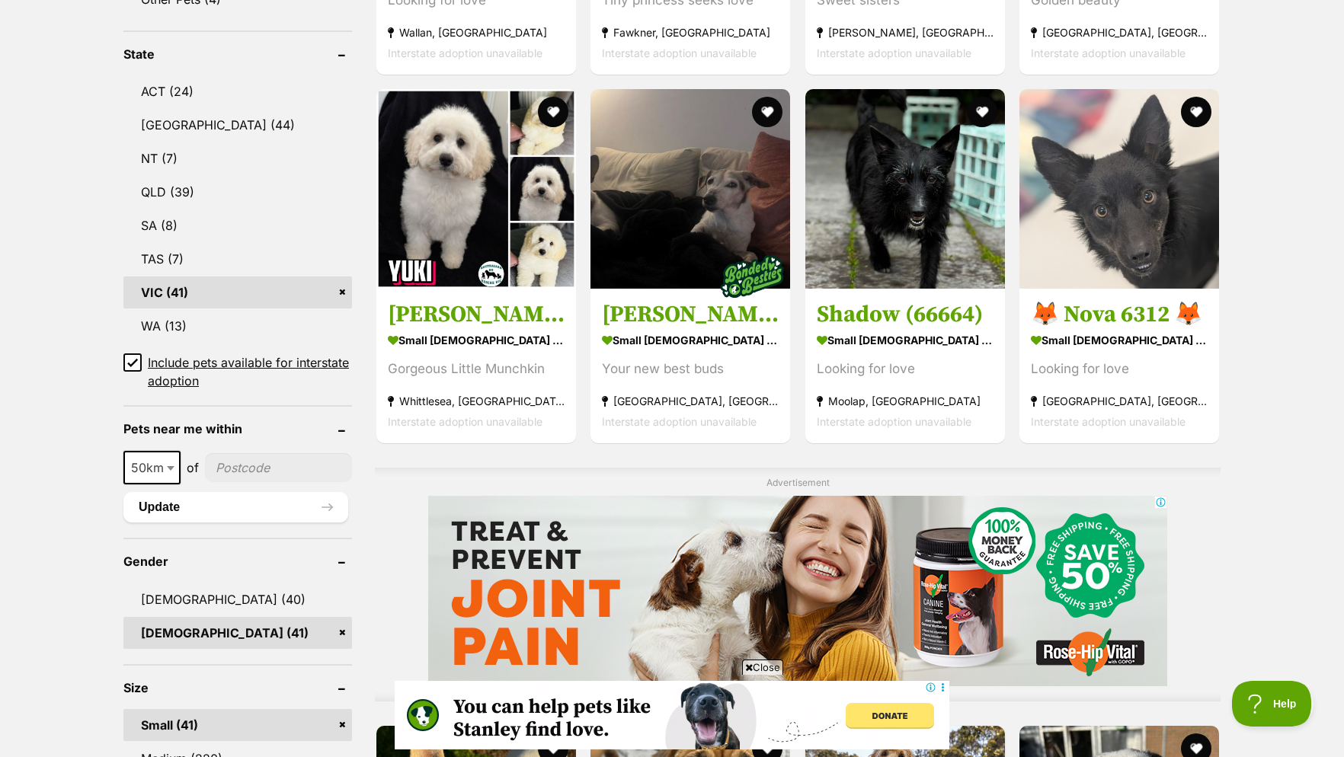
scroll to position [622, 0]
